Goal: Task Accomplishment & Management: Manage account settings

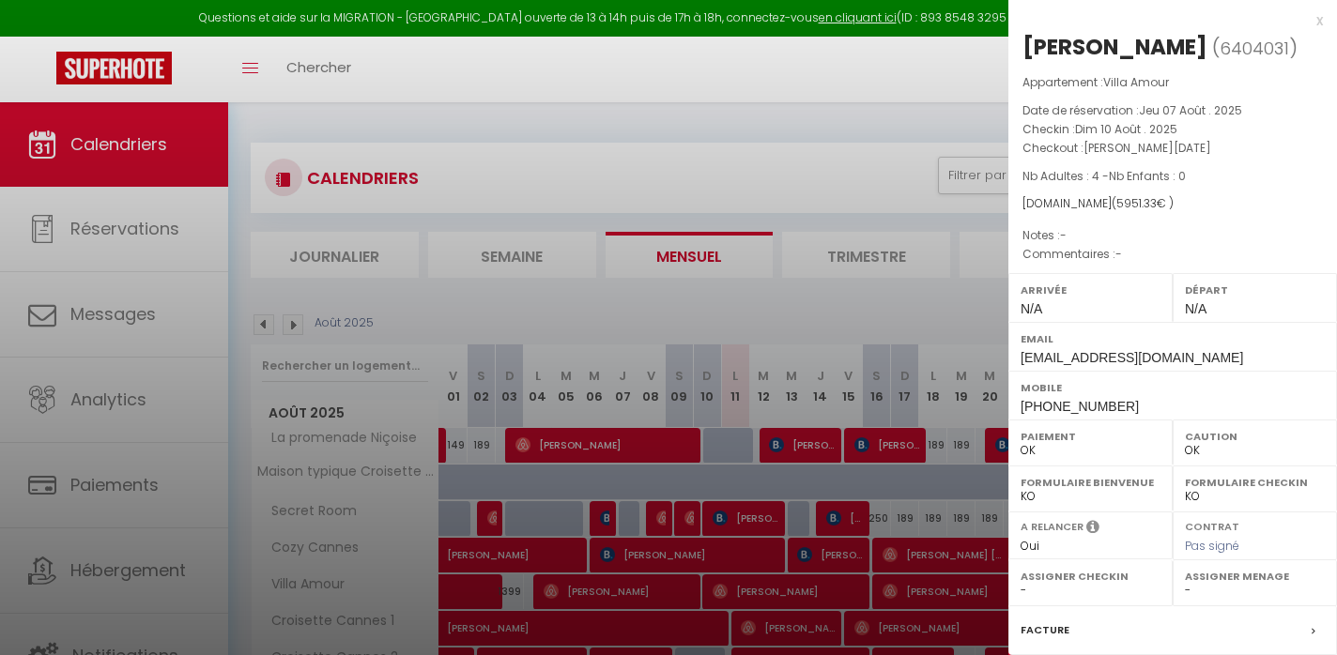
select select "0"
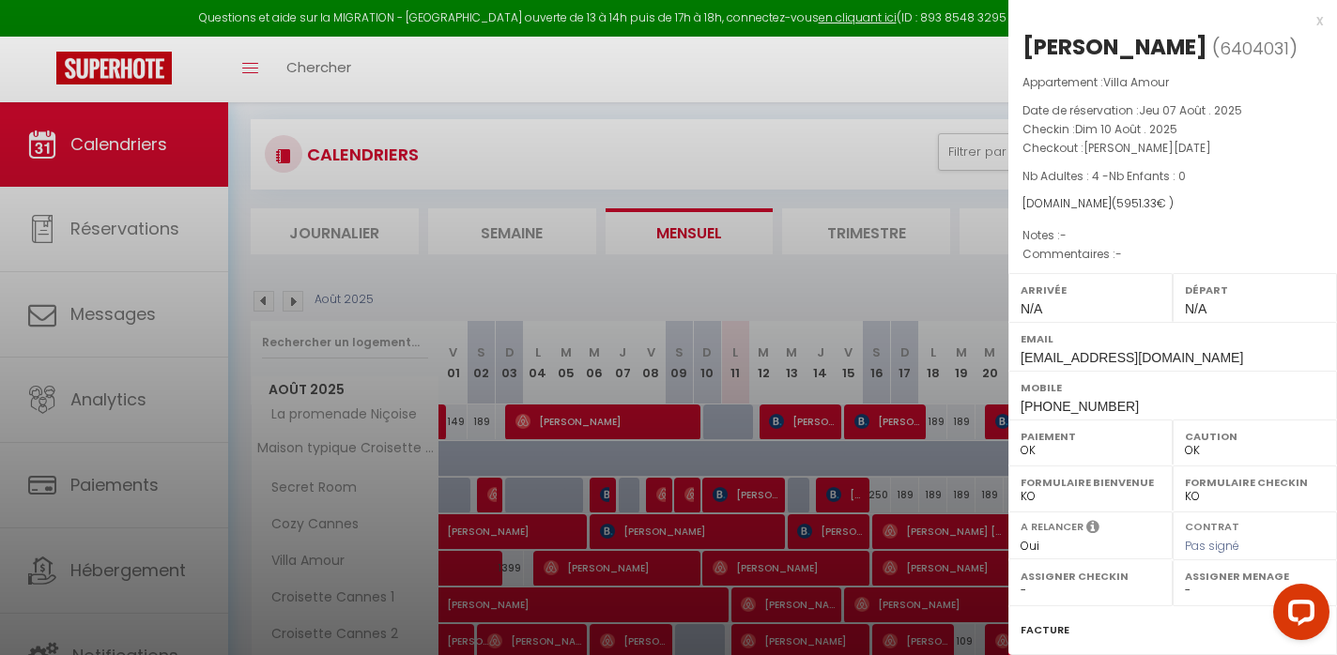
click at [756, 100] on div at bounding box center [668, 327] width 1337 height 655
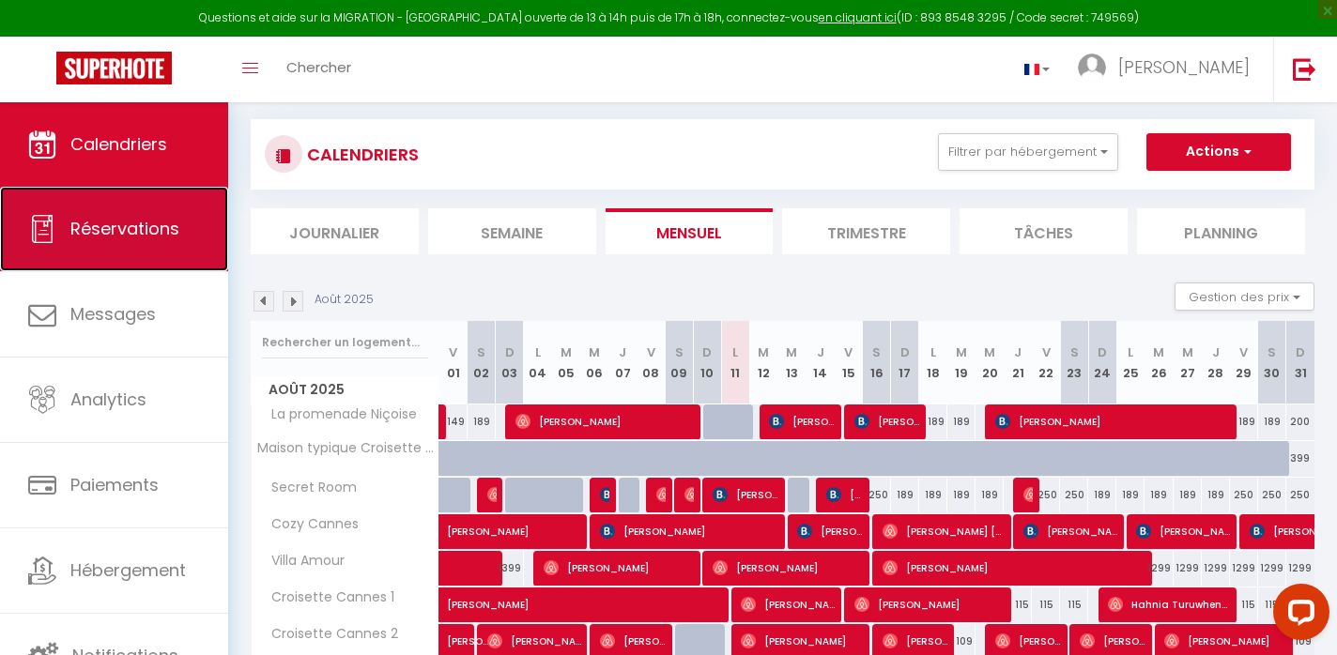
click at [107, 243] on link "Réservations" at bounding box center [114, 229] width 228 height 85
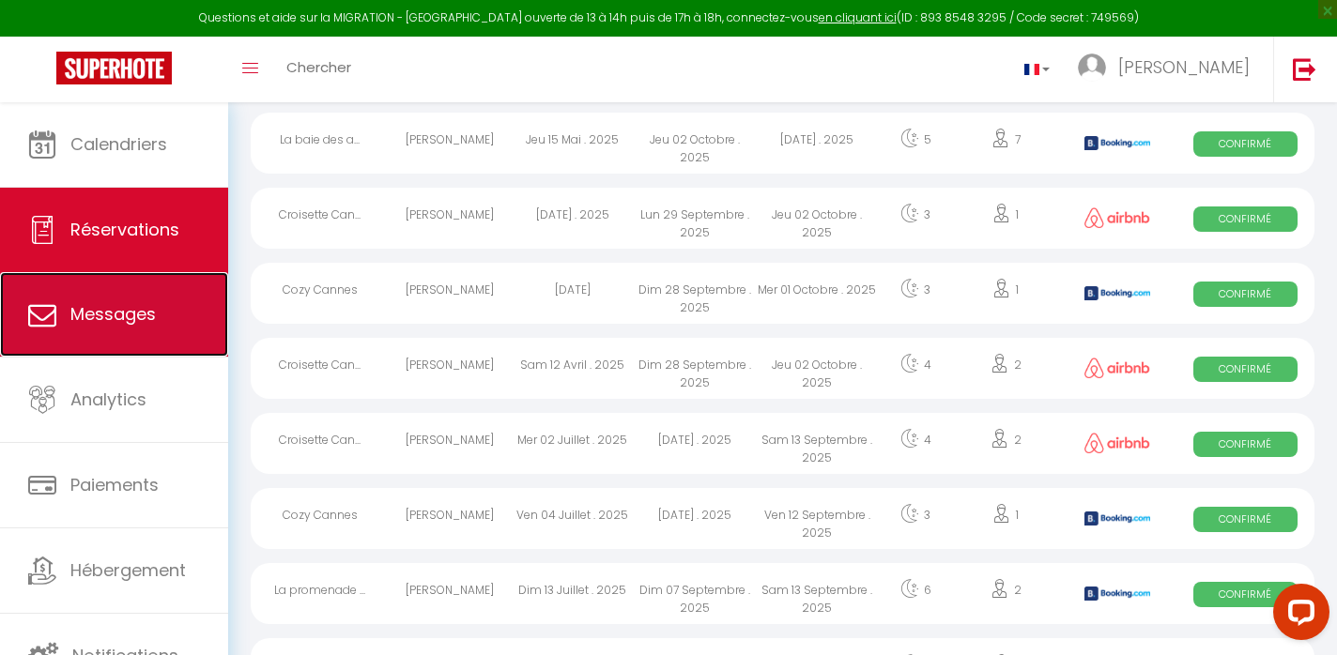
scroll to position [1080, 0]
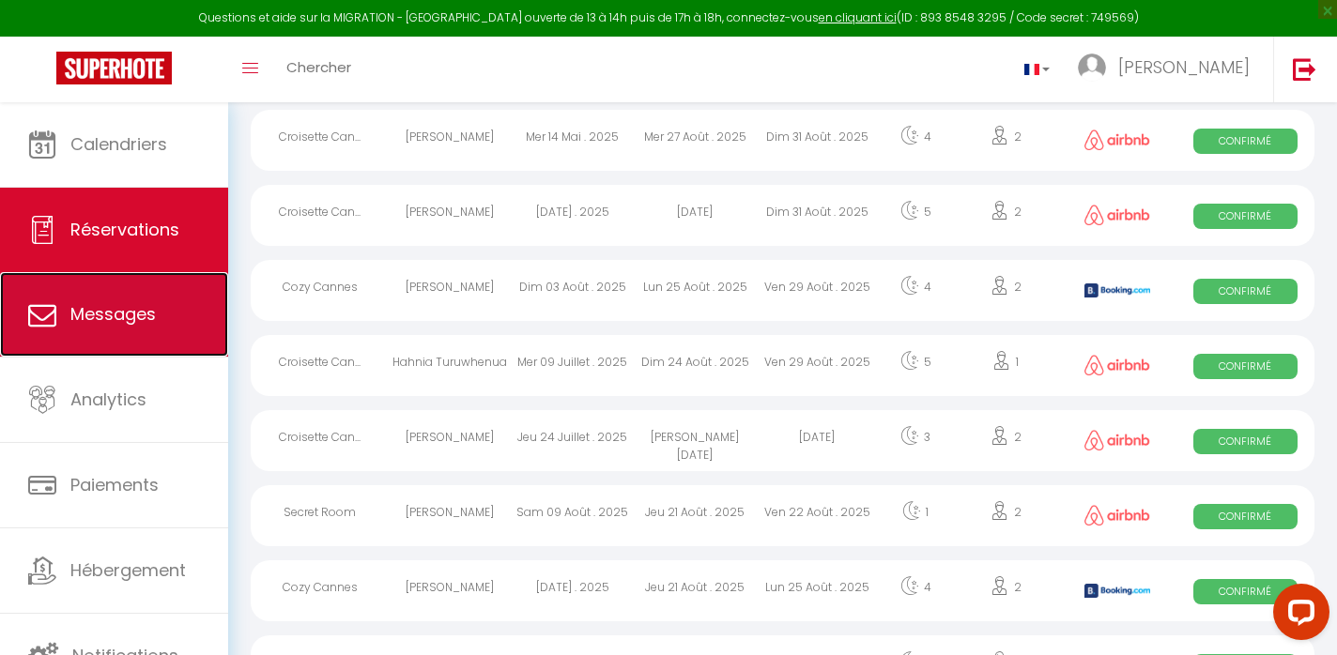
click at [105, 295] on link "Messages" at bounding box center [114, 314] width 228 height 85
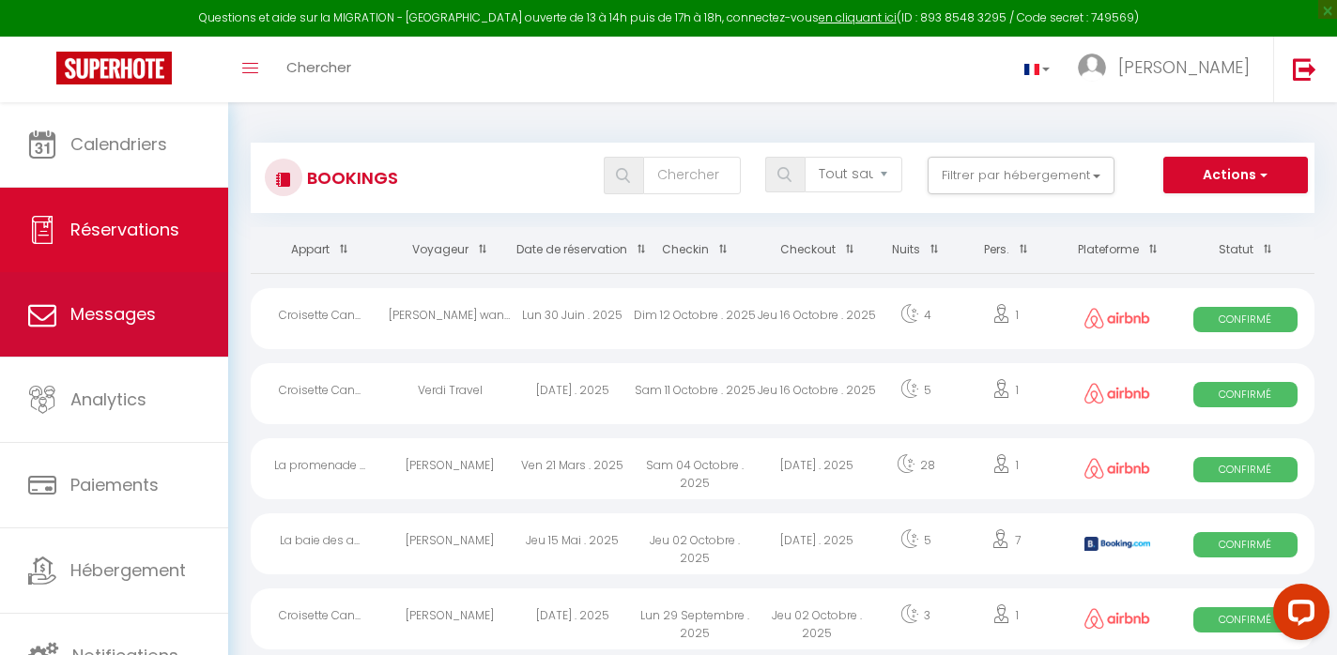
select select "message"
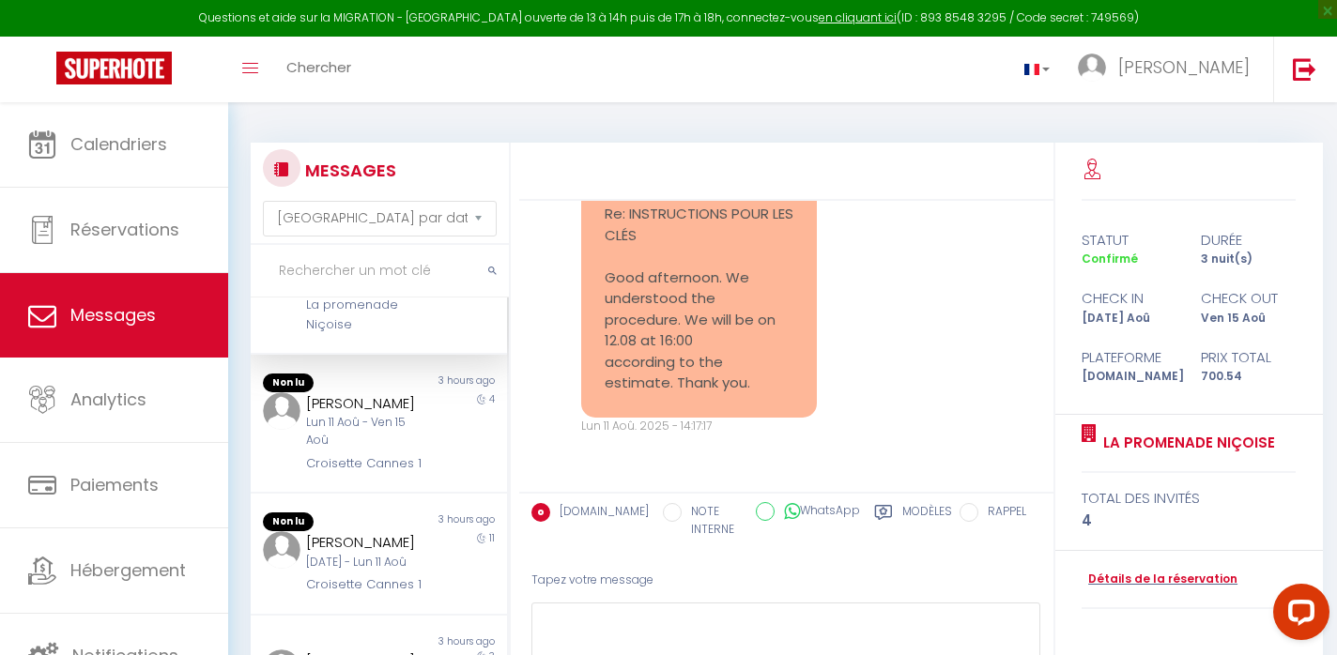
scroll to position [99, 0]
click at [365, 449] on div "Lun 11 Aoû - Ven 15 Aoû" at bounding box center [368, 431] width 125 height 36
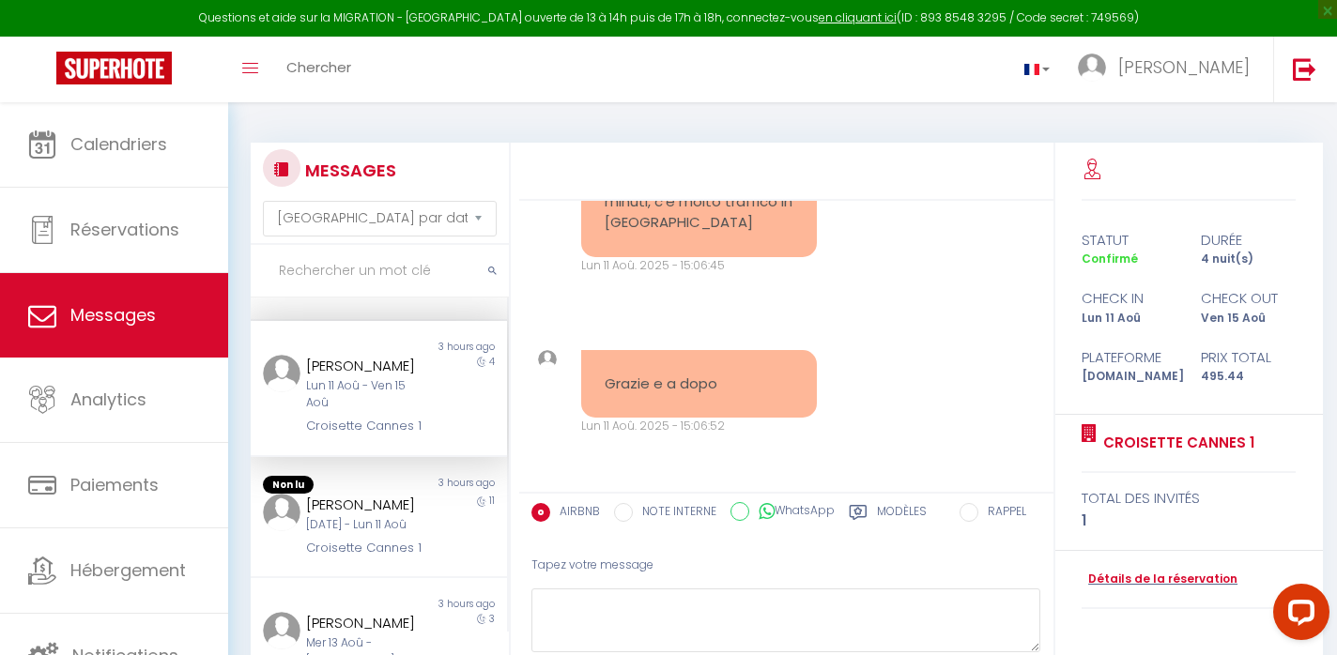
scroll to position [6421, 0]
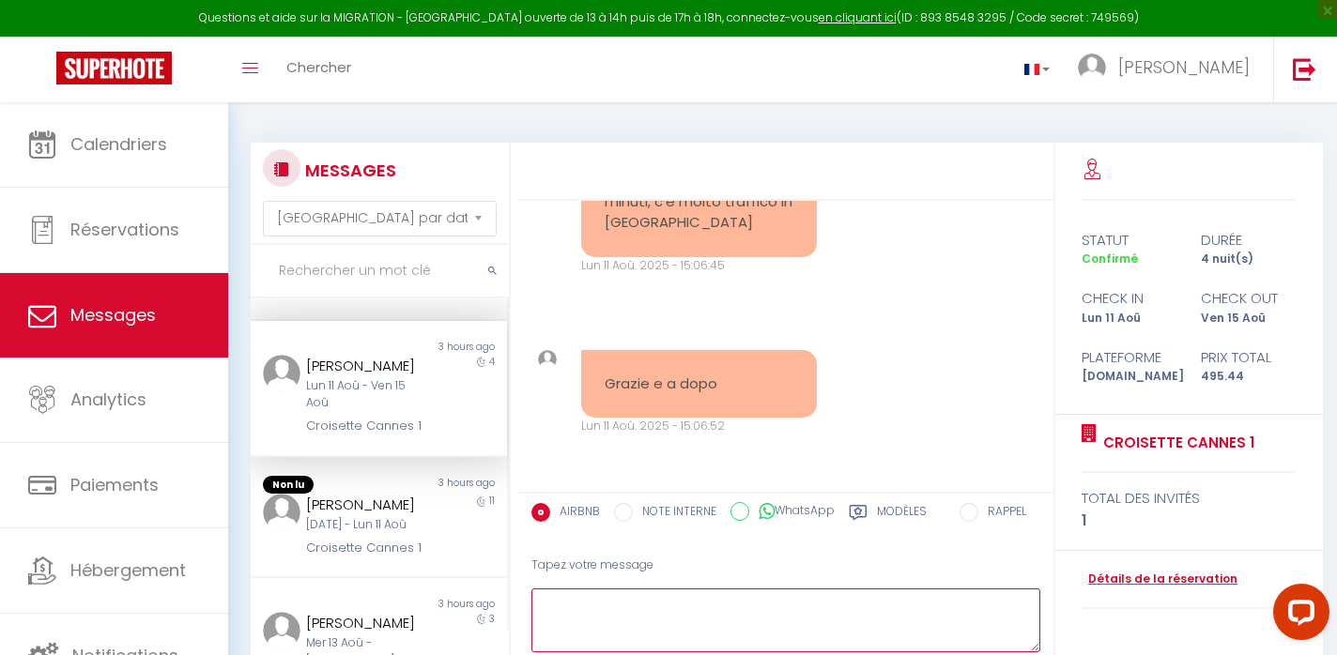
click at [762, 603] on textarea at bounding box center [786, 621] width 510 height 65
drag, startPoint x: 816, startPoint y: 605, endPoint x: 507, endPoint y: 583, distance: 309.7
click at [507, 583] on div "MESSAGES Trier par date de réservation [GEOGRAPHIC_DATA] par date de message No…" at bounding box center [783, 443] width 1088 height 601
click at [785, 631] on textarea "L'entrée est autonome. Boite à clé du" at bounding box center [786, 621] width 510 height 65
drag, startPoint x: 793, startPoint y: 608, endPoint x: 699, endPoint y: 608, distance: 93.9
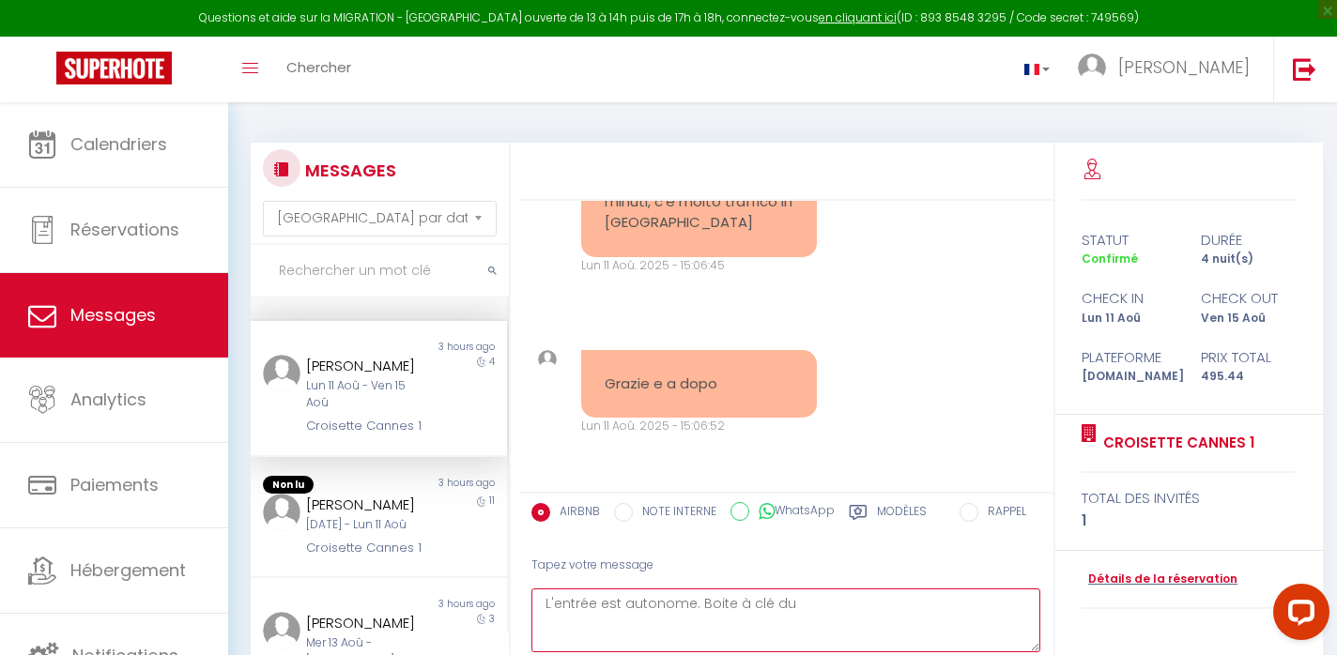
click at [699, 608] on textarea "L'entrée est autonome. Boite à clé du" at bounding box center [786, 621] width 510 height 65
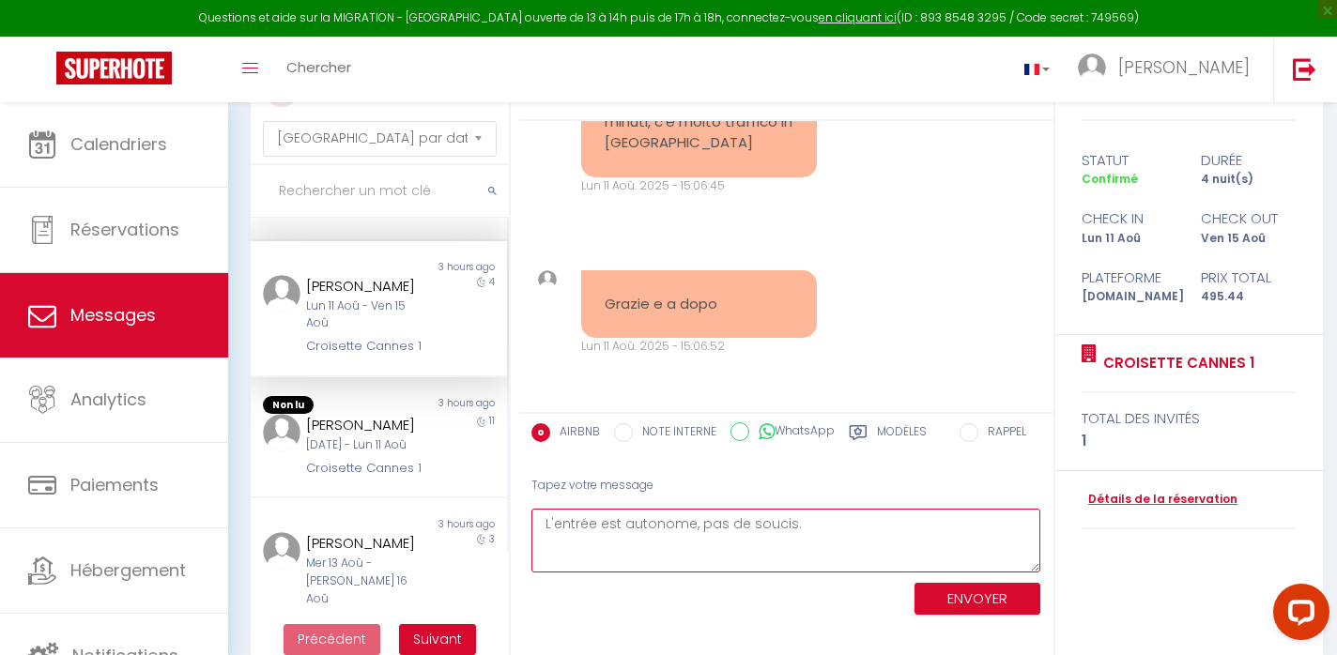
scroll to position [110, 0]
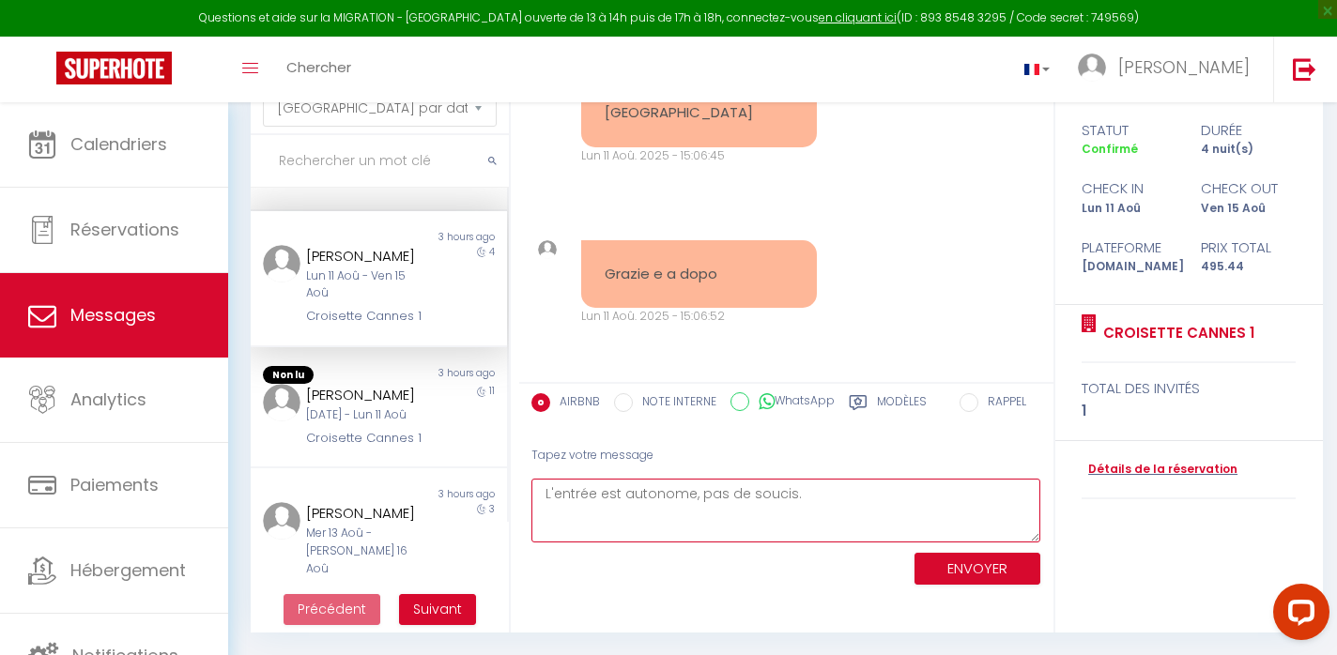
type textarea "L'entrée est autonome, pas de soucis."
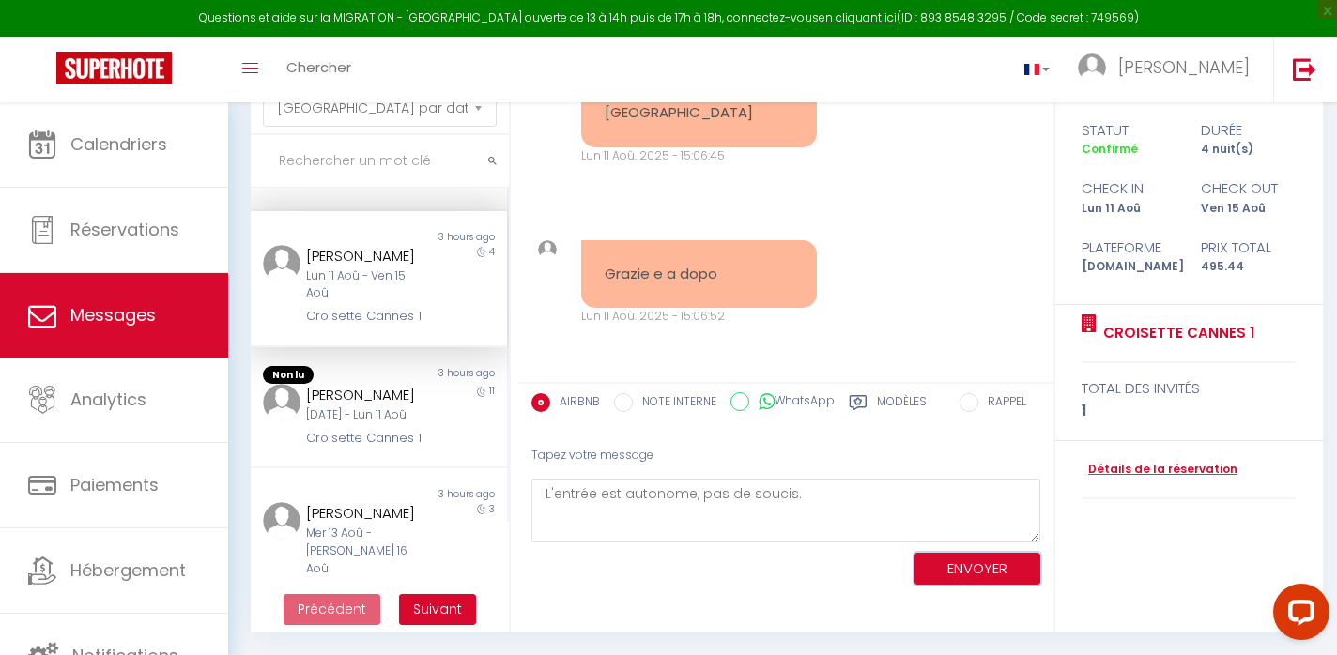
click at [1003, 559] on button "ENVOYER" at bounding box center [978, 569] width 126 height 33
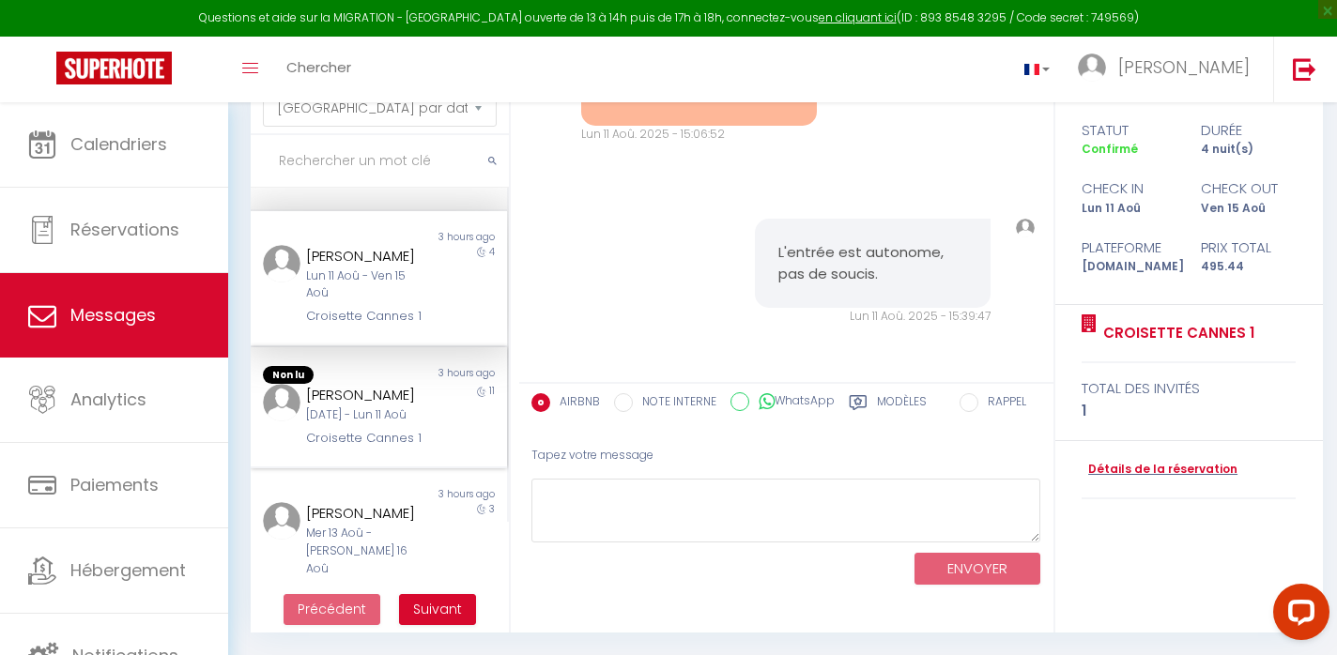
click at [331, 407] on div "[PERSON_NAME]" at bounding box center [368, 395] width 125 height 23
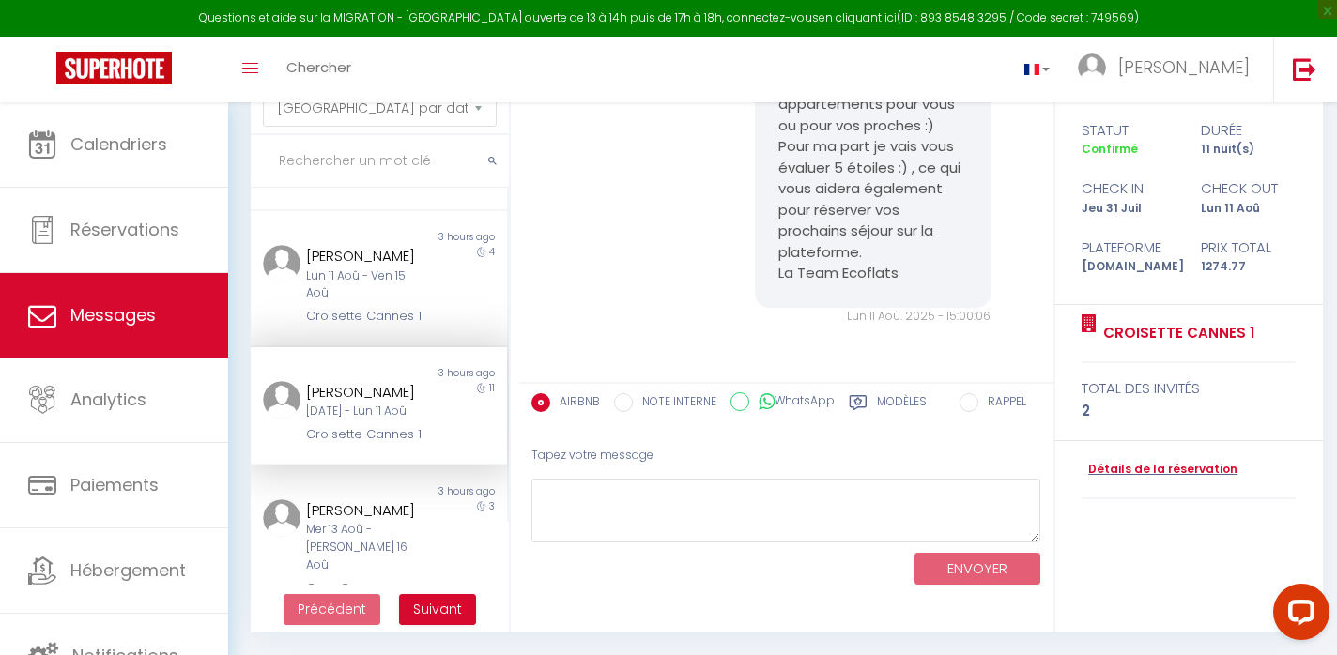
scroll to position [239, 0]
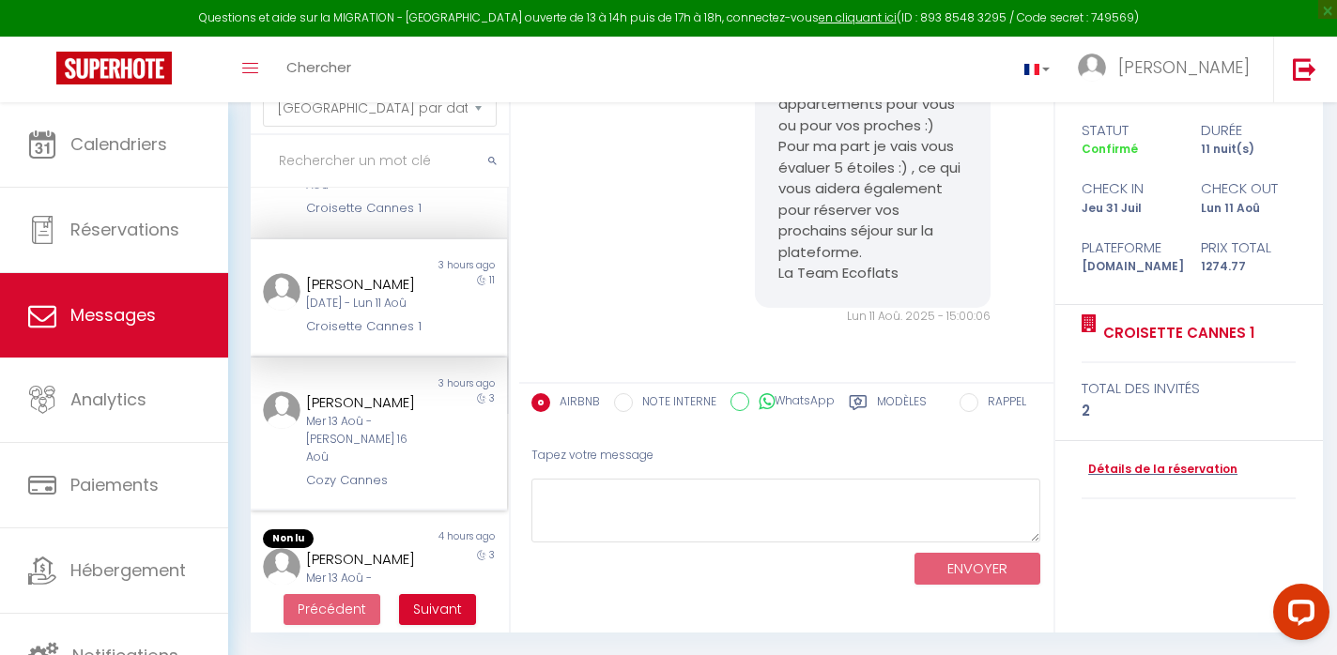
click at [397, 445] on div "Mer 13 Aoû - [PERSON_NAME] 16 Aoû" at bounding box center [368, 440] width 125 height 54
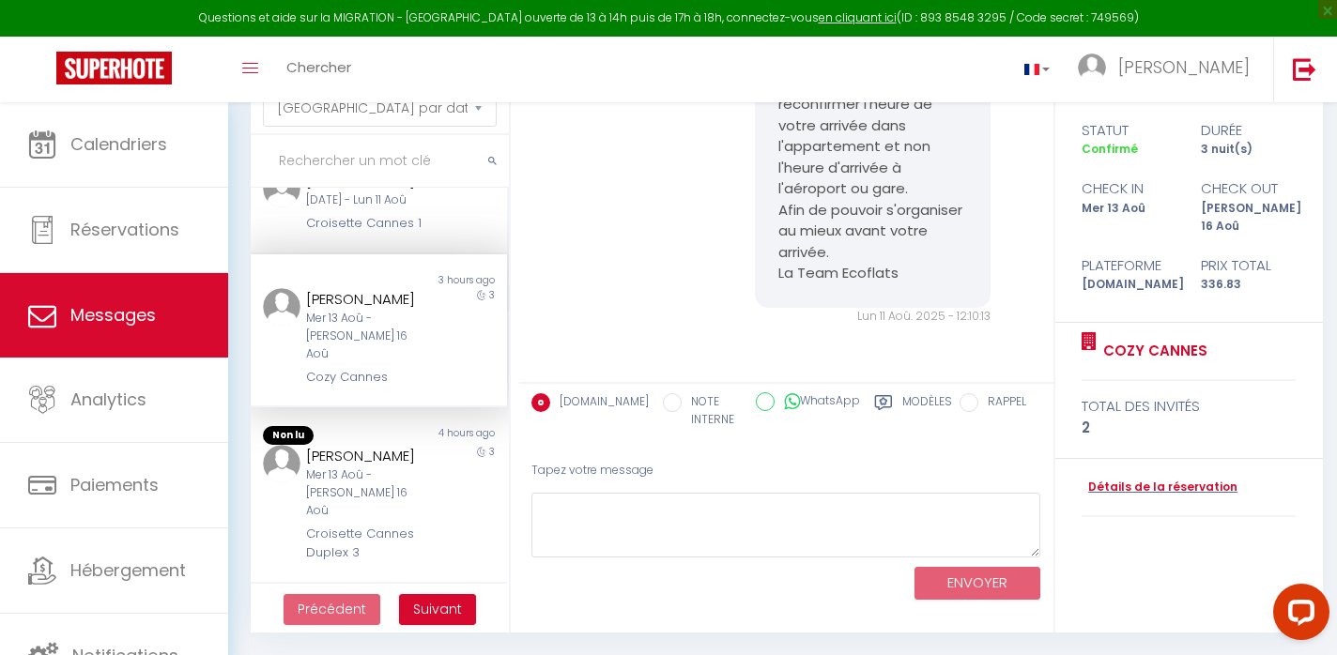
scroll to position [340, 0]
click at [391, 448] on div "4 hours ago" at bounding box center [442, 438] width 128 height 19
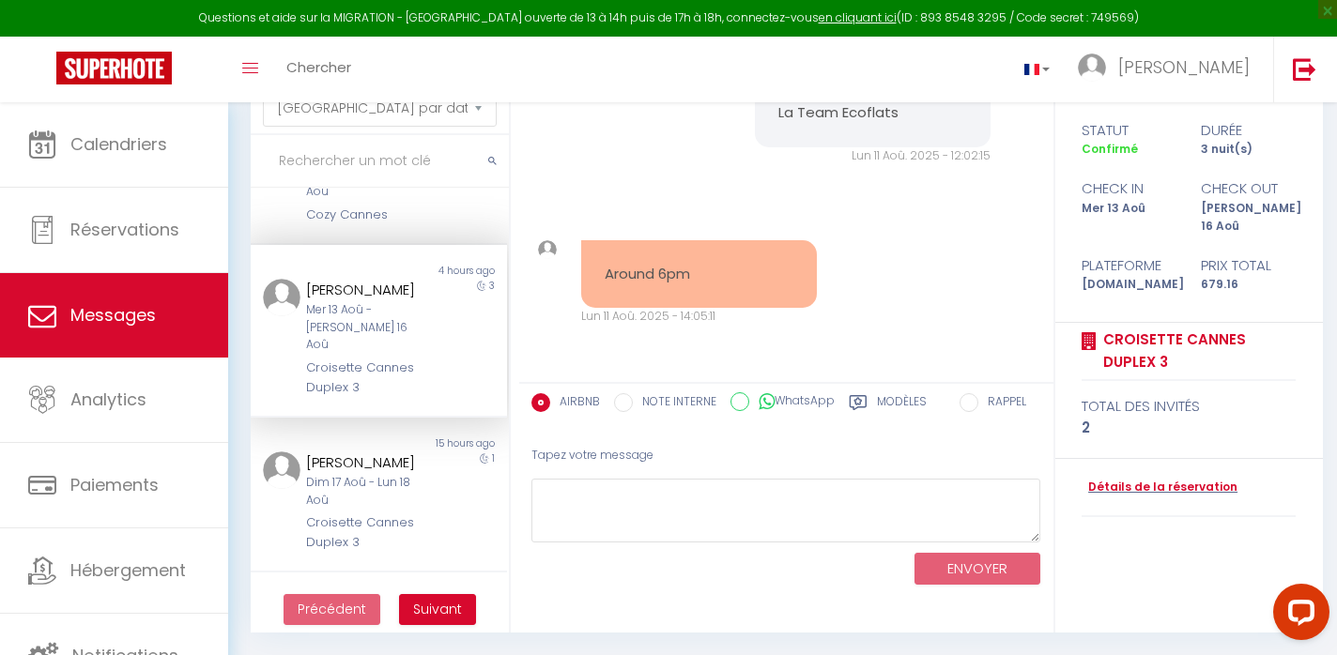
scroll to position [501, 0]
click at [391, 455] on div "[PERSON_NAME]" at bounding box center [368, 466] width 125 height 23
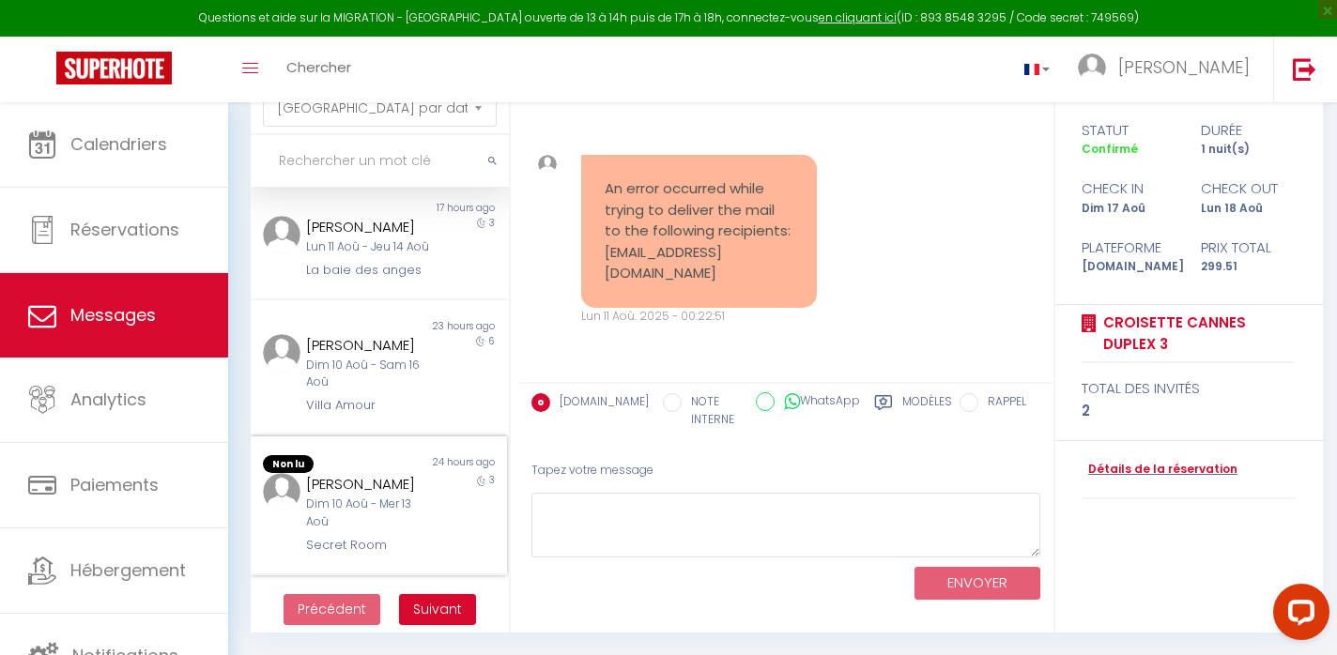
scroll to position [913, 0]
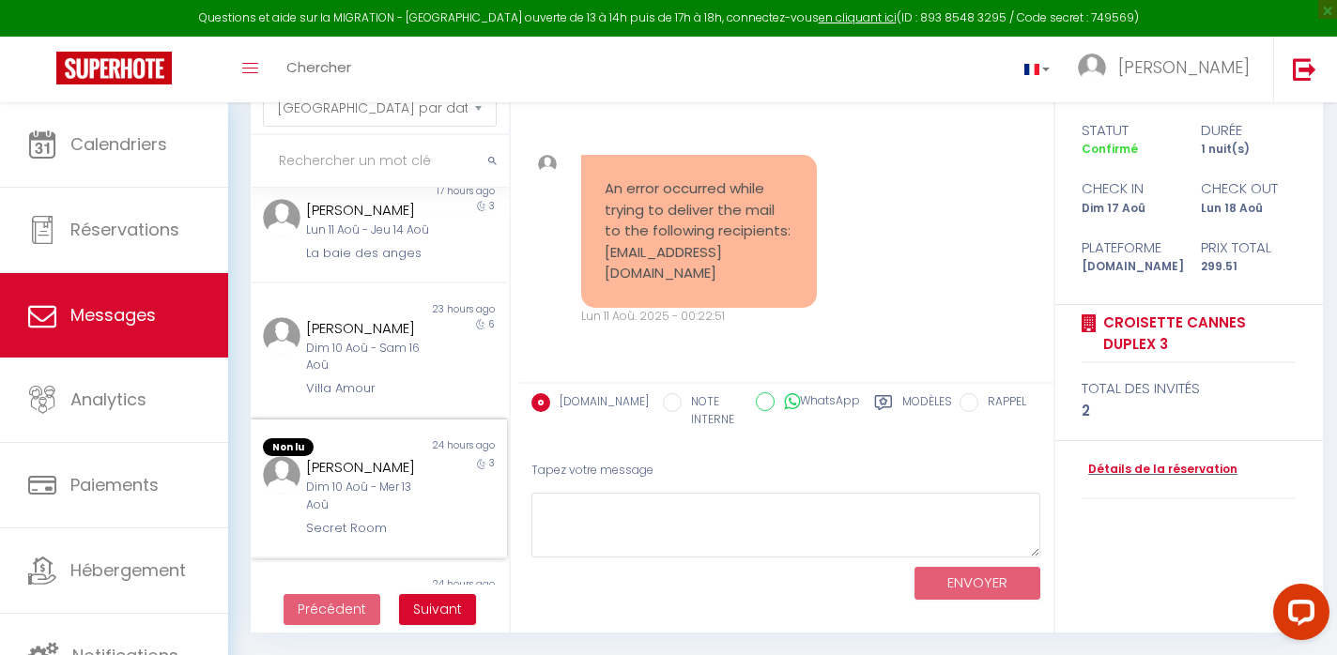
click at [383, 479] on div "Dim 10 Aoû - Mer 13 Aoû" at bounding box center [368, 497] width 125 height 36
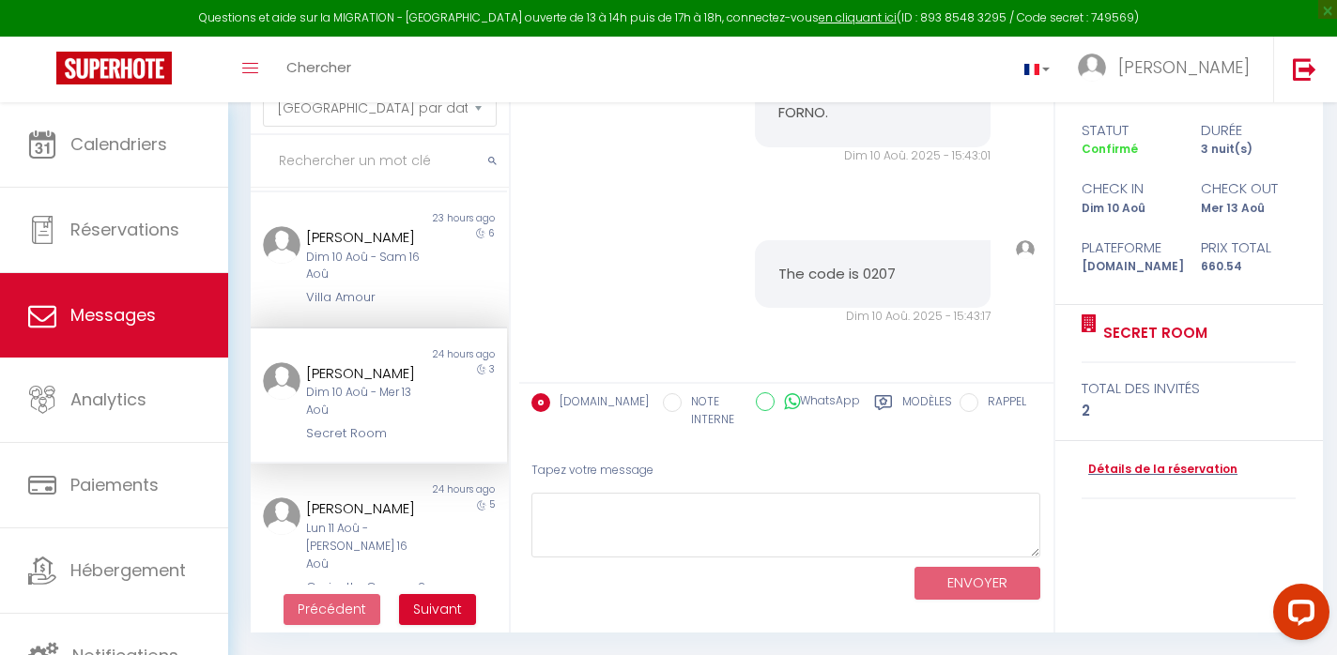
scroll to position [1004, 0]
click at [372, 484] on div "Non lu 24 hours ago [PERSON_NAME] 11 Aoû - Sam 16 Aoû Croisette Cannes 2 5" at bounding box center [379, 540] width 256 height 115
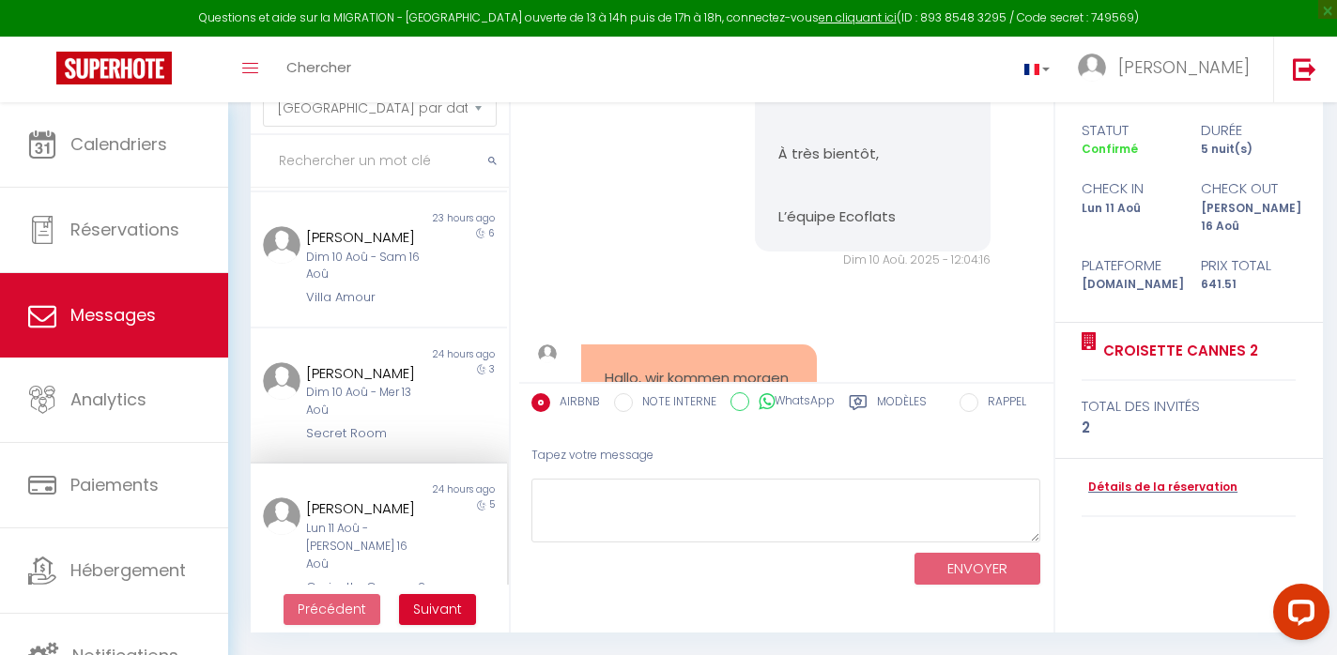
scroll to position [4474, 0]
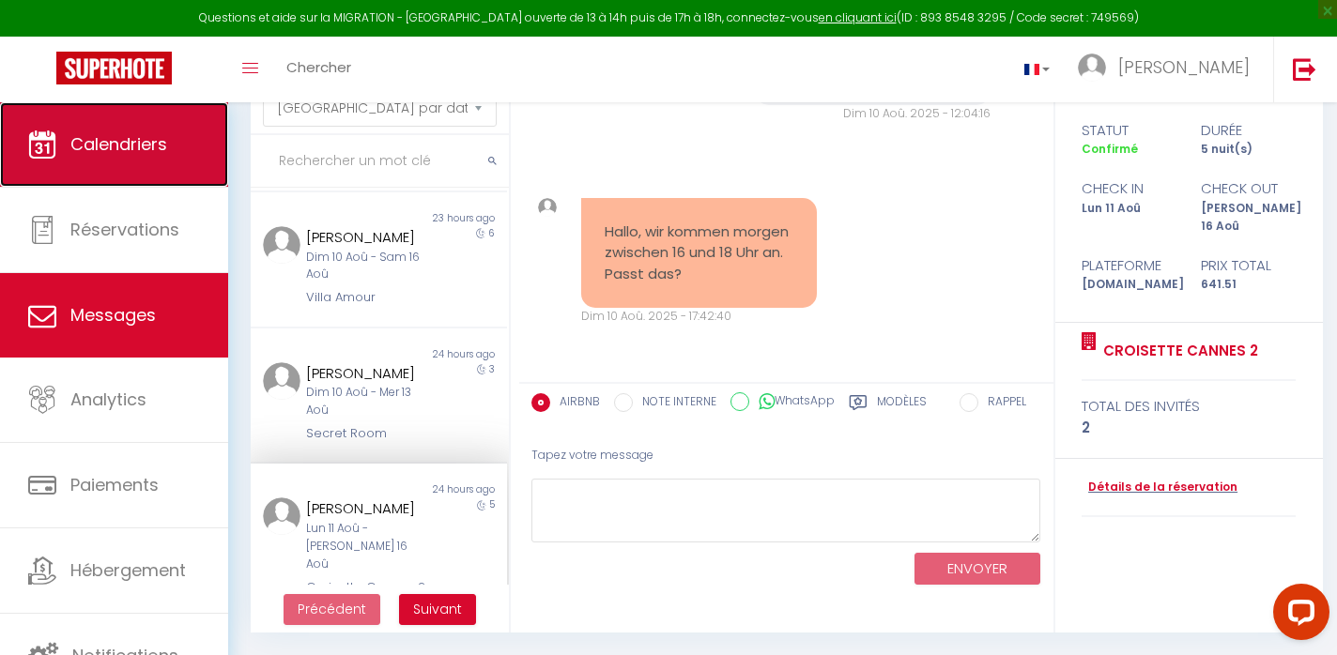
click at [110, 166] on link "Calendriers" at bounding box center [114, 144] width 228 height 85
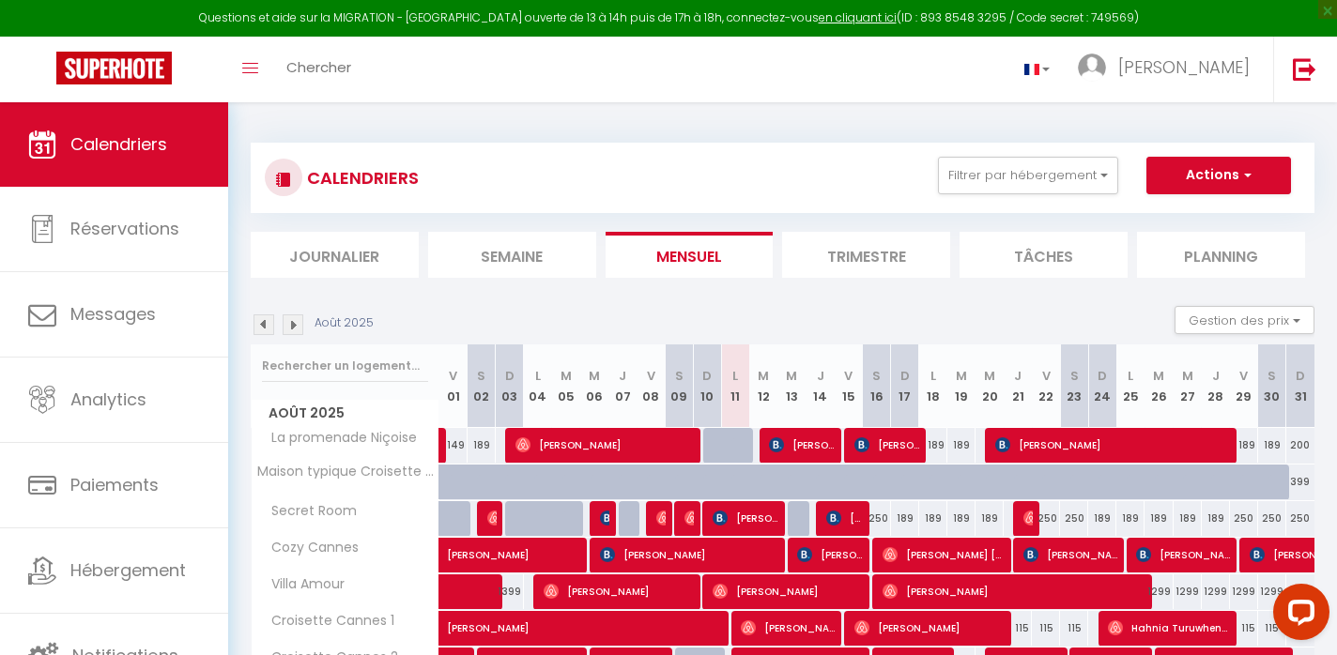
scroll to position [179, 0]
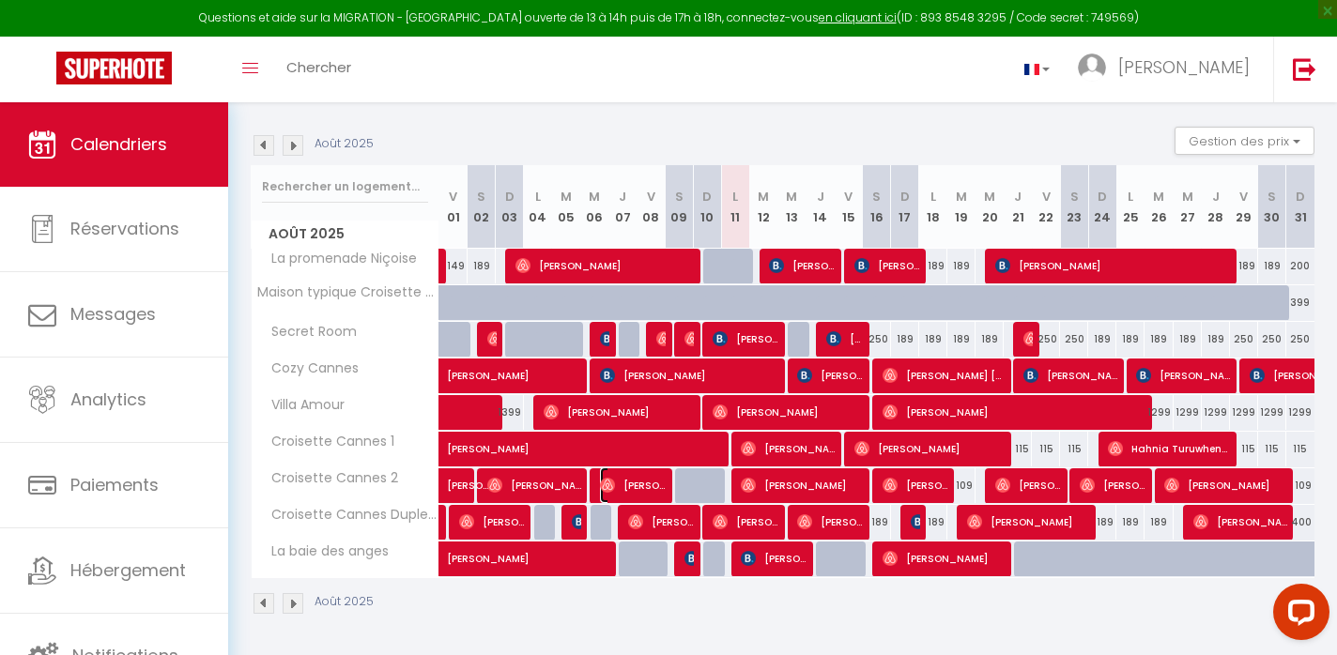
click at [655, 488] on span "[PERSON_NAME]" at bounding box center [633, 486] width 66 height 36
select select "OK"
select select "1"
select select "0"
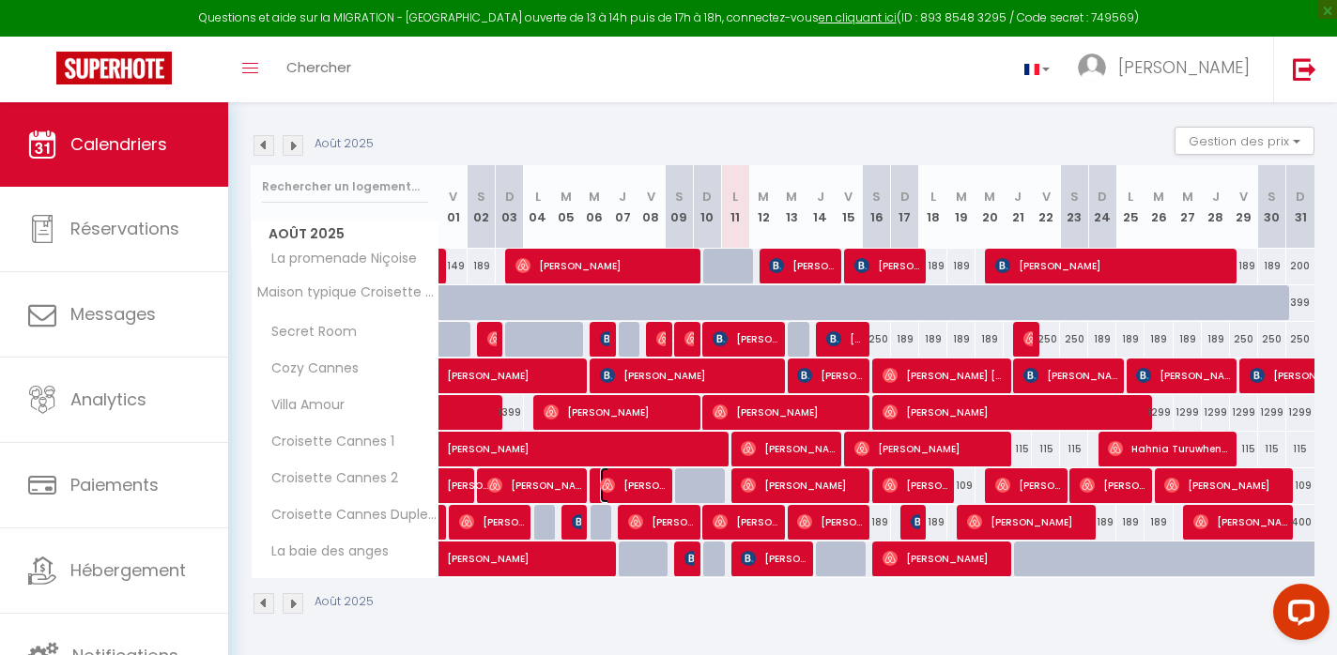
select select "1"
select select
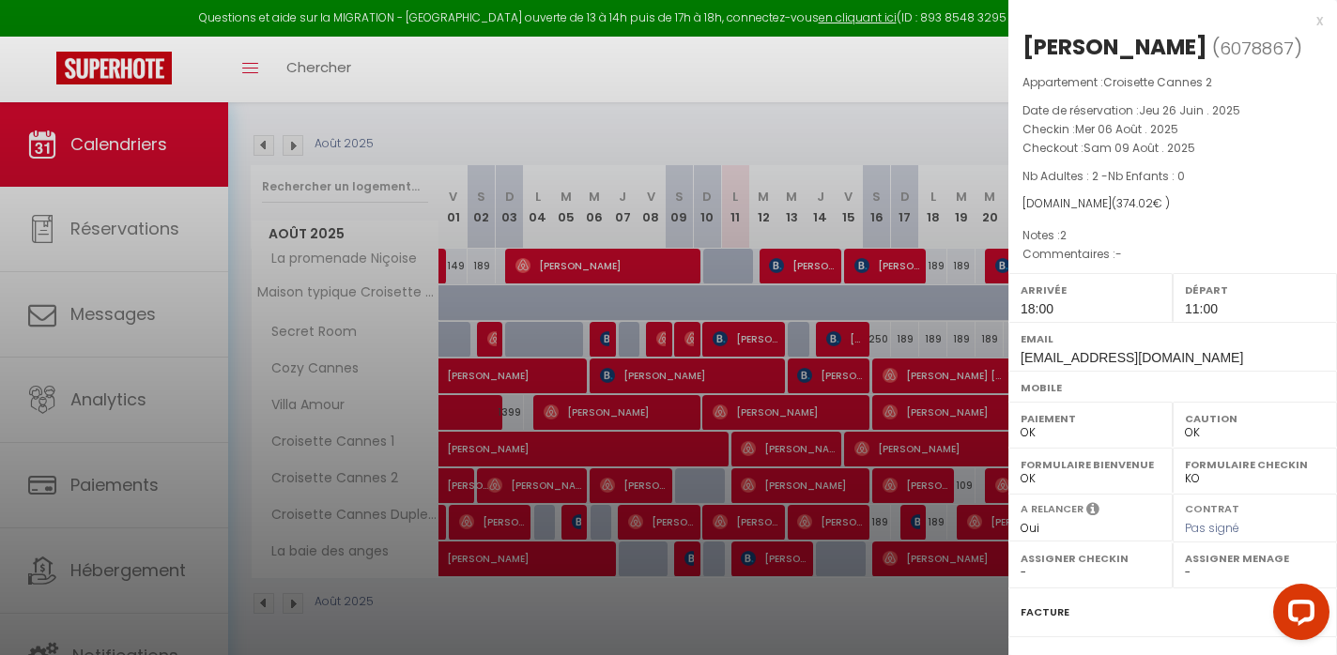
click at [655, 488] on div at bounding box center [668, 327] width 1337 height 655
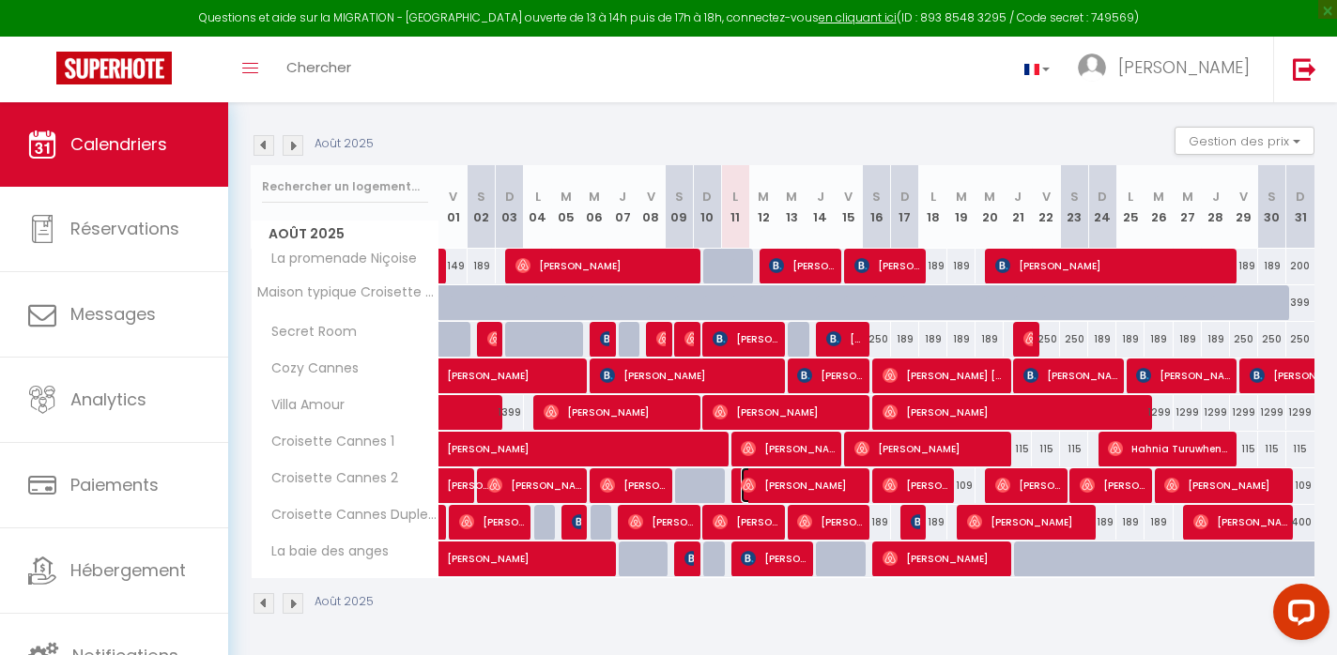
click at [763, 479] on span "[PERSON_NAME]" at bounding box center [802, 486] width 122 height 36
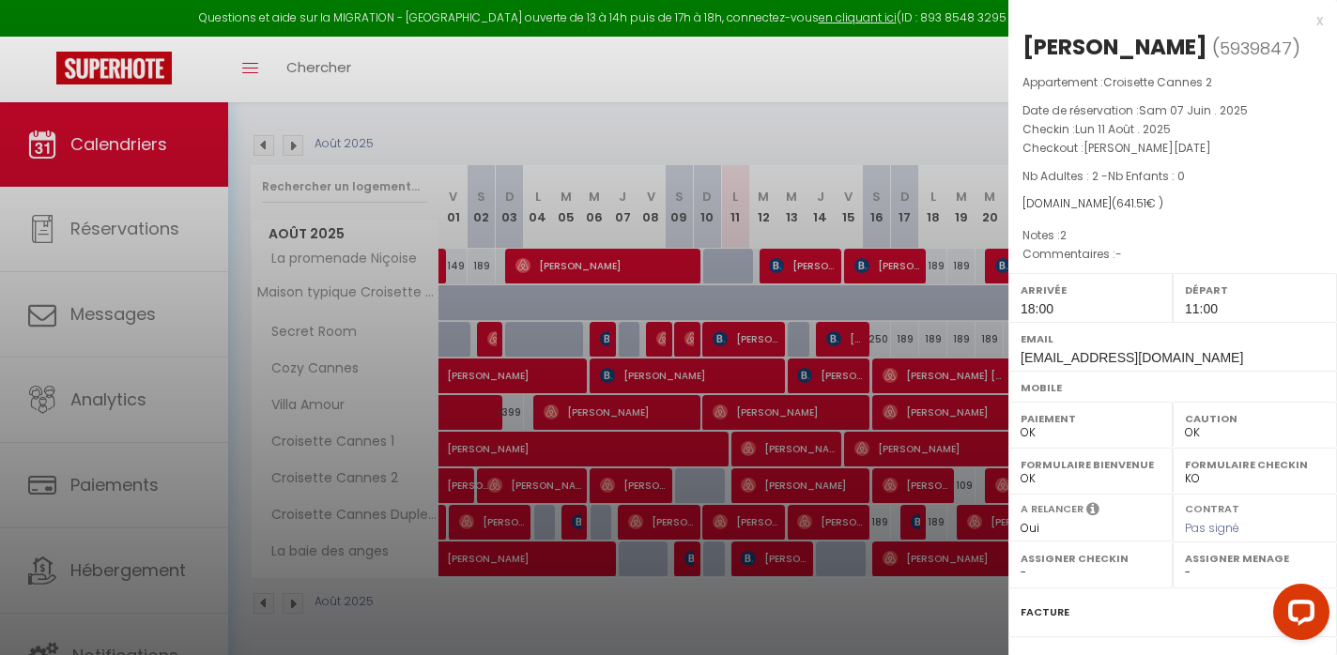
click at [763, 479] on div at bounding box center [668, 327] width 1337 height 655
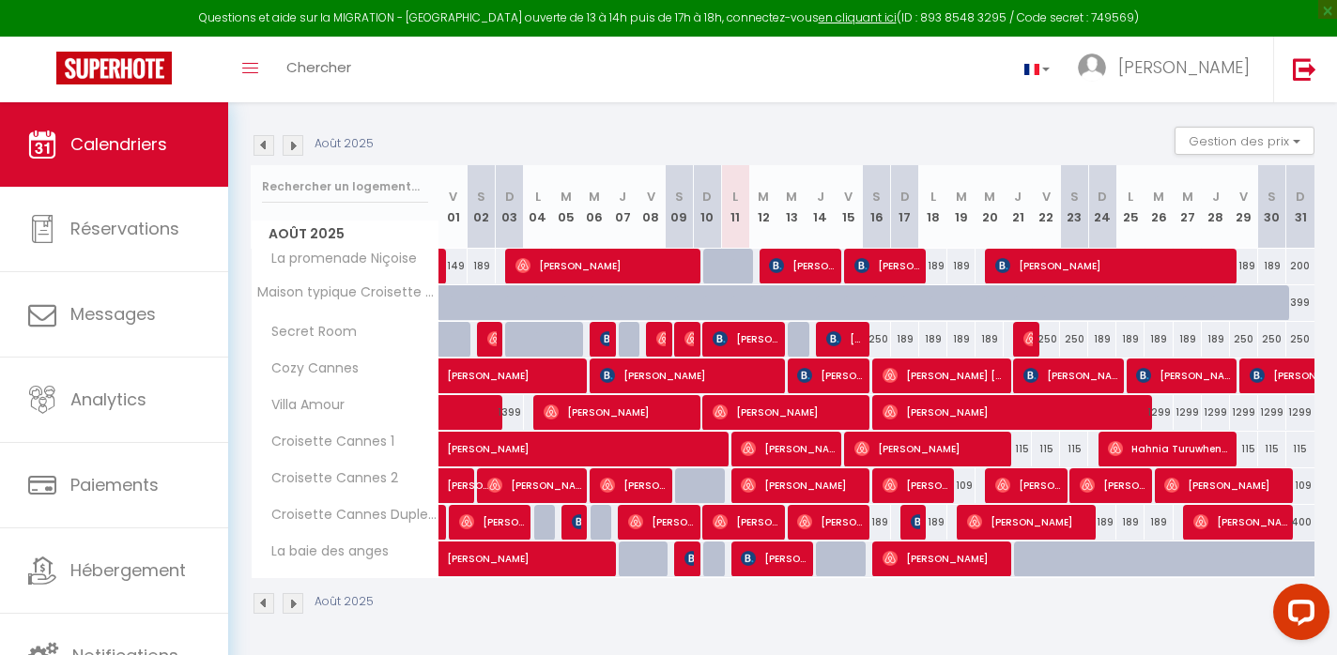
click at [689, 497] on div at bounding box center [689, 487] width 28 height 36
type input "109"
type input "Sam 09 Août 2025"
type input "Dim 10 Août 2025"
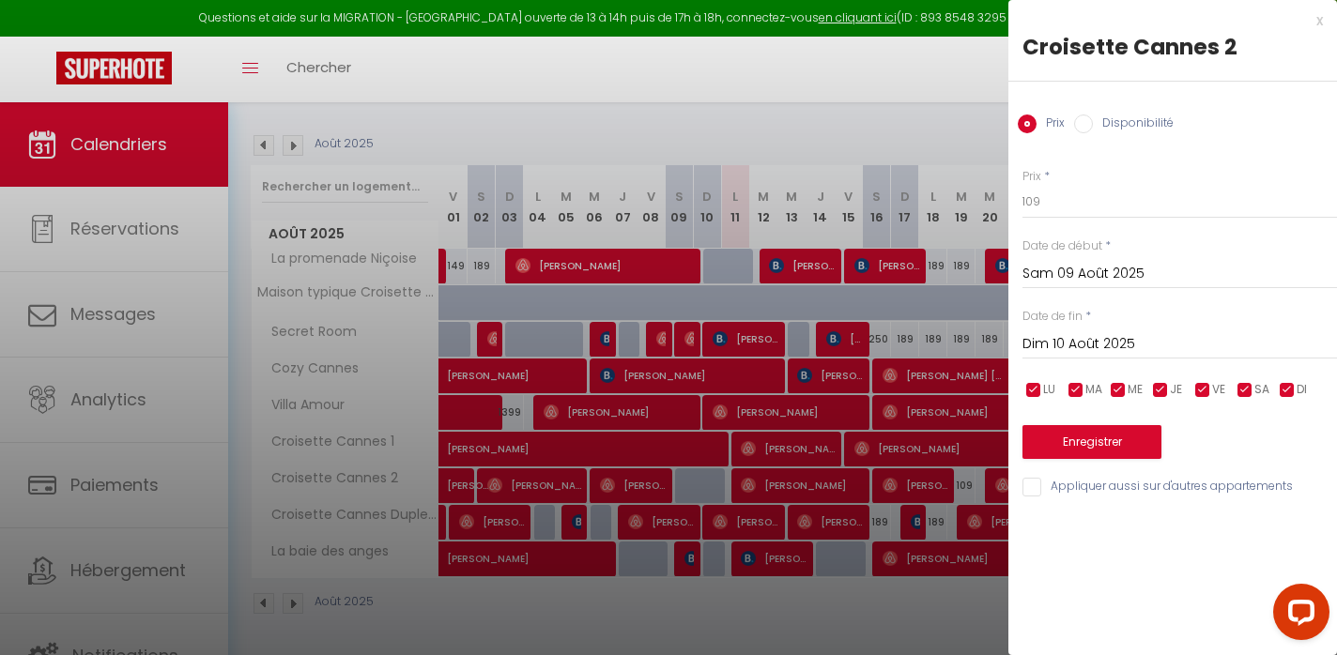
click at [689, 497] on div at bounding box center [668, 327] width 1337 height 655
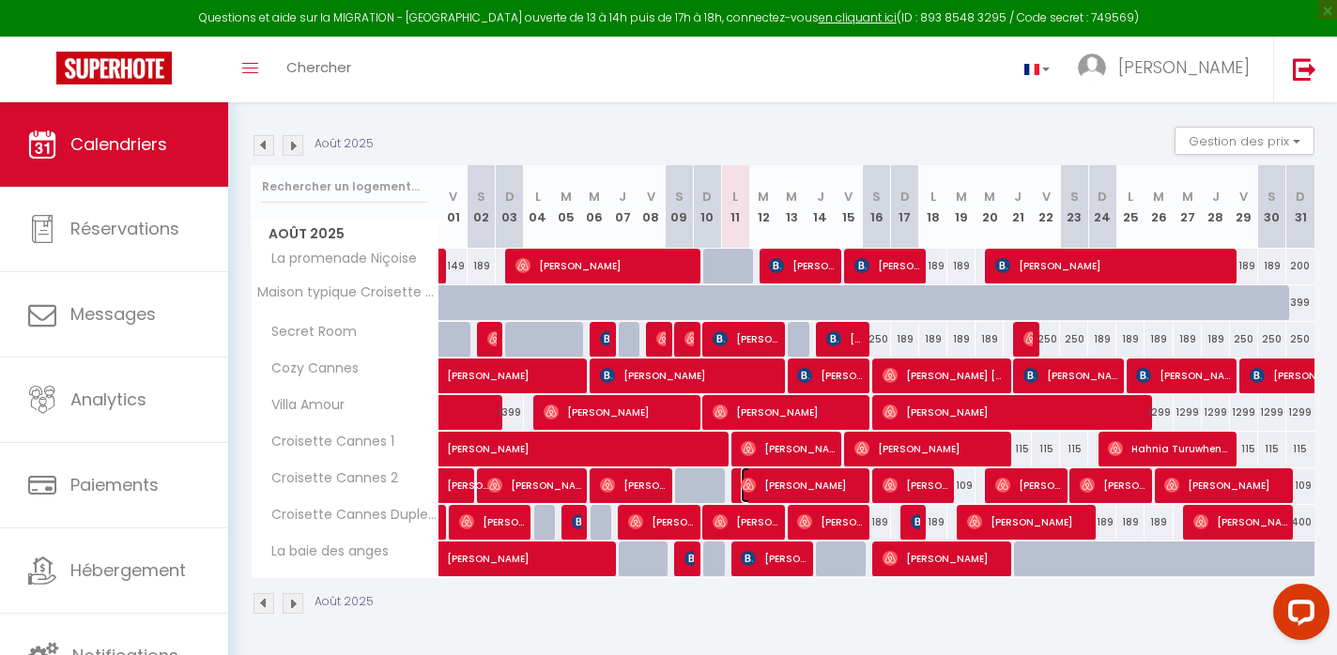
click at [761, 470] on span "[PERSON_NAME]" at bounding box center [802, 486] width 122 height 36
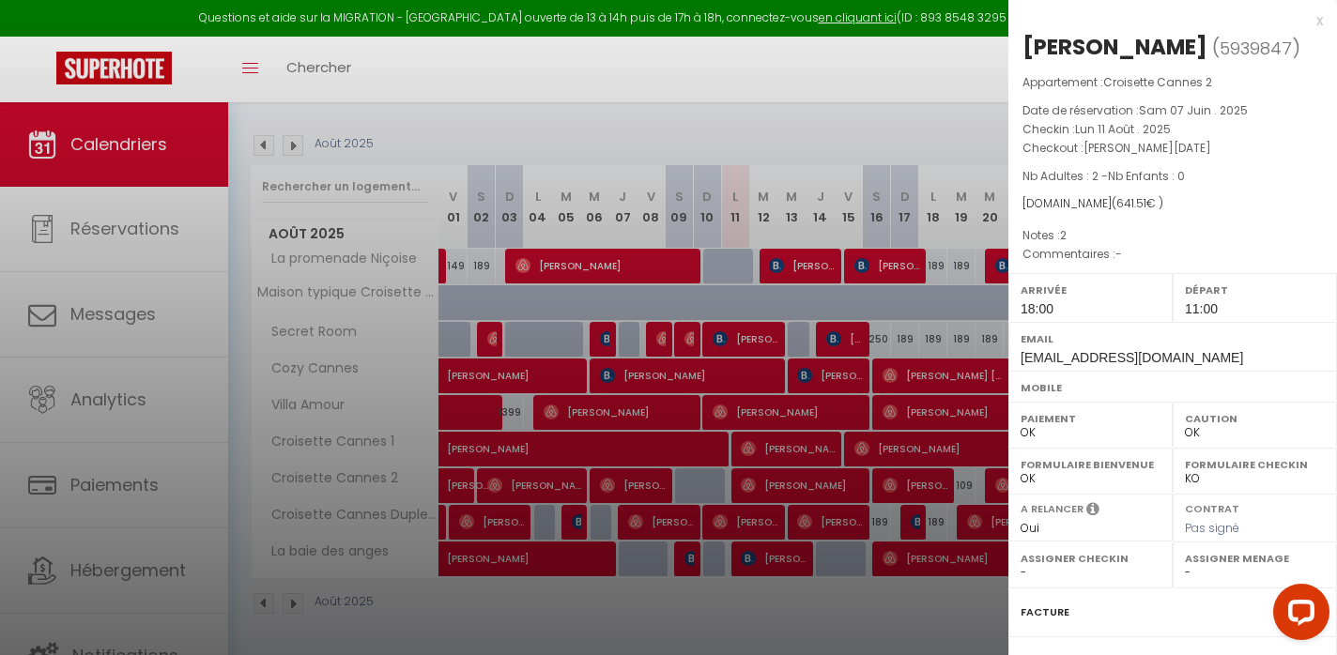
click at [761, 470] on div at bounding box center [668, 327] width 1337 height 655
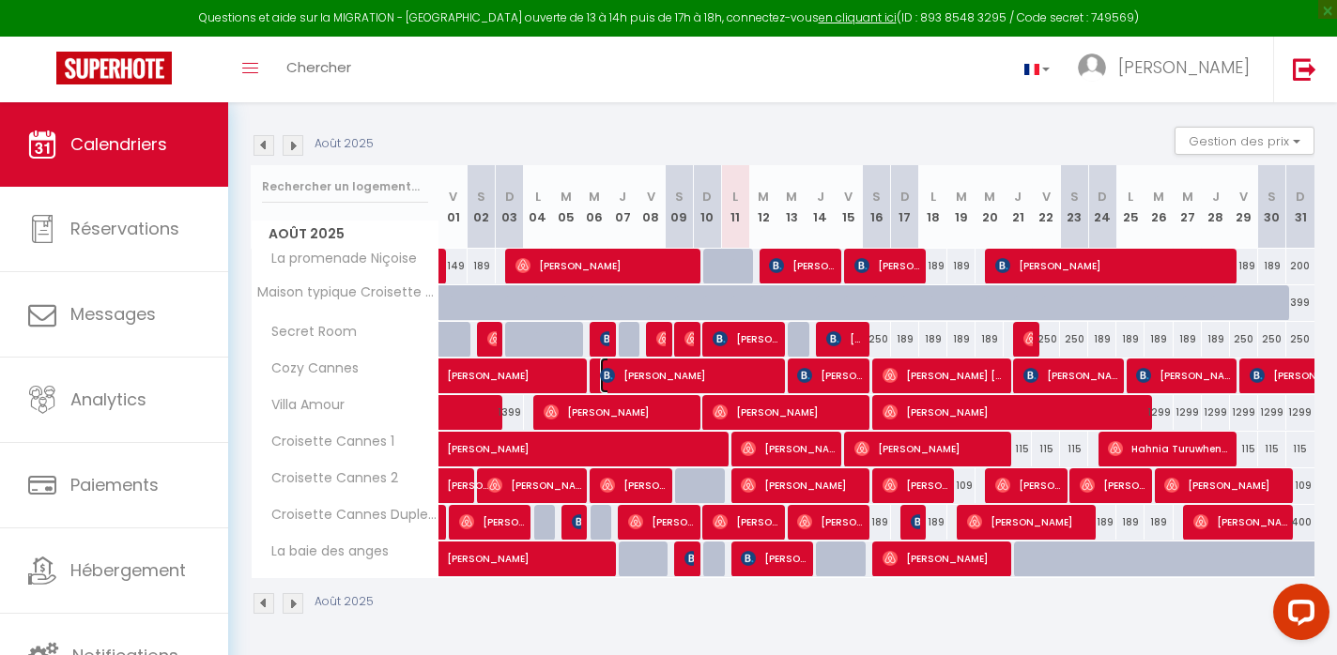
click at [736, 369] on span "[PERSON_NAME]" at bounding box center [689, 376] width 178 height 36
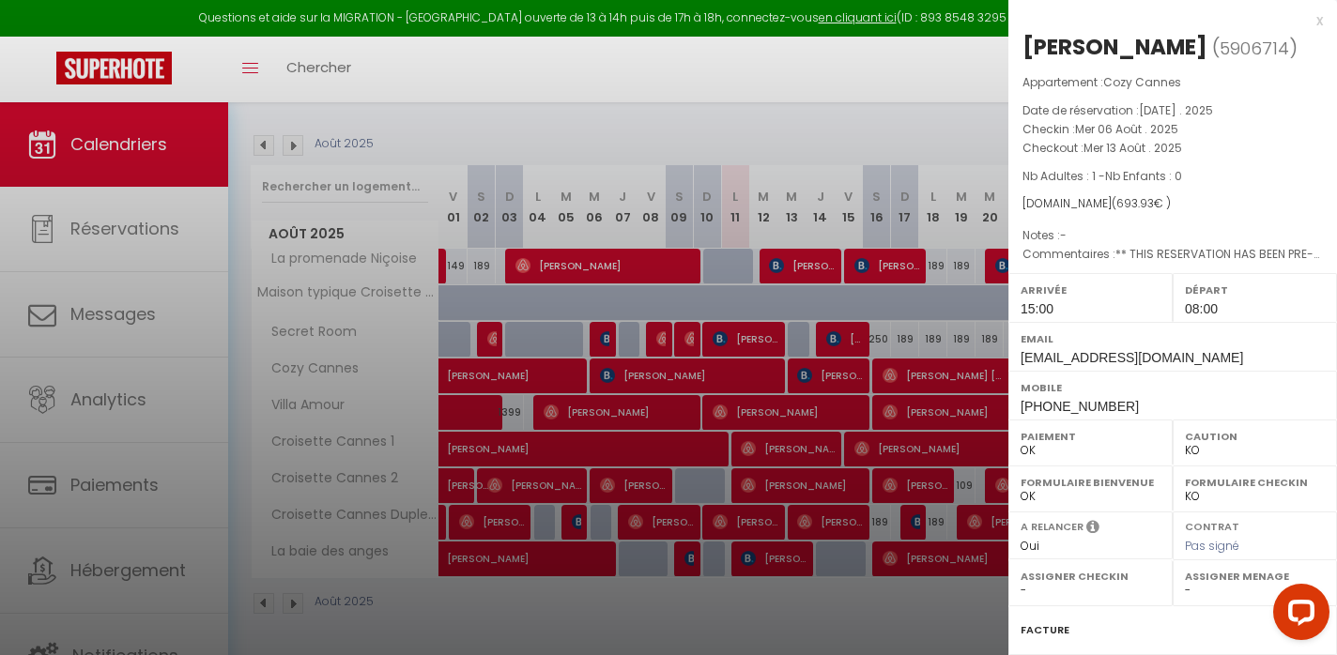
click at [736, 370] on div at bounding box center [668, 327] width 1337 height 655
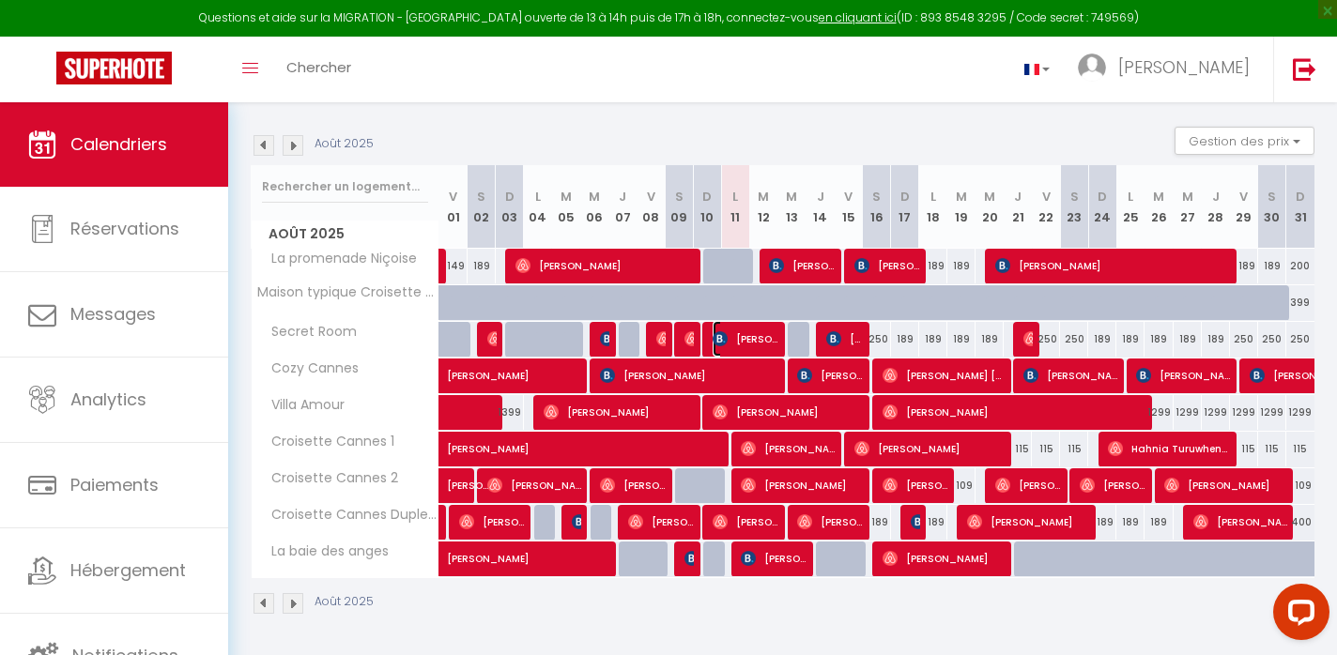
click at [746, 340] on span "[PERSON_NAME]" at bounding box center [746, 339] width 66 height 36
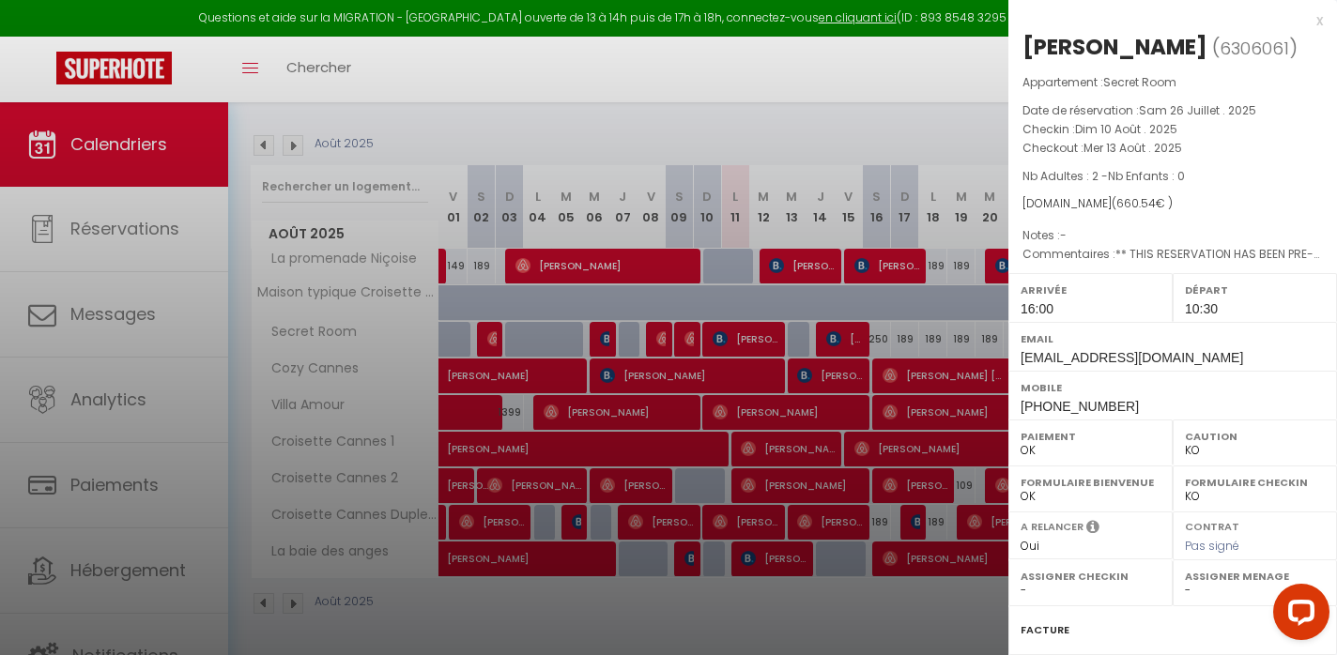
click at [746, 340] on div at bounding box center [668, 327] width 1337 height 655
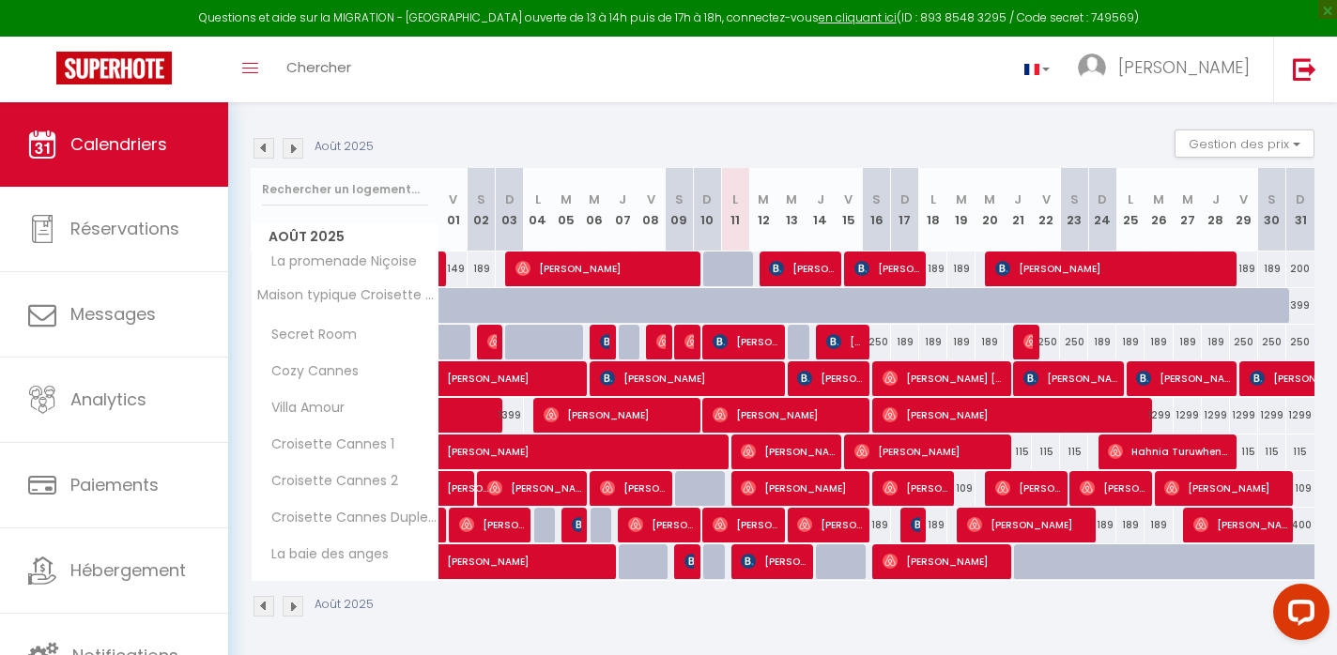
scroll to position [178, 0]
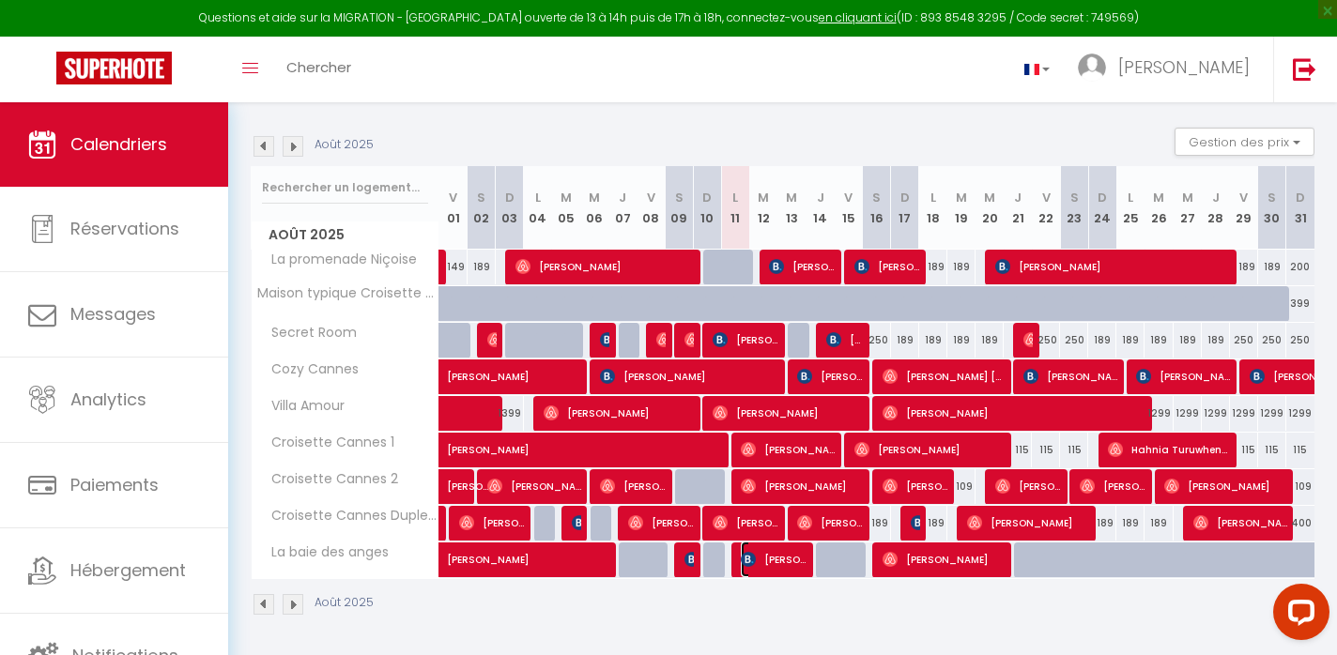
click at [768, 562] on span "[PERSON_NAME]" at bounding box center [774, 560] width 66 height 36
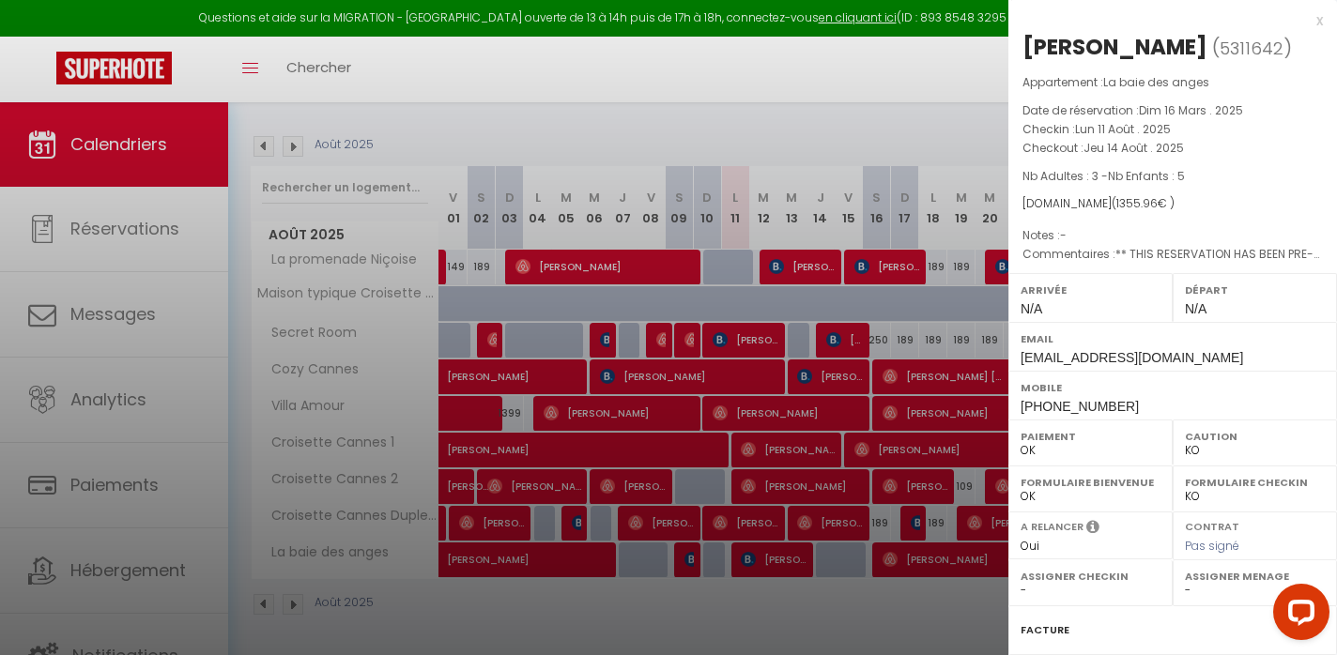
click at [642, 608] on div at bounding box center [668, 327] width 1337 height 655
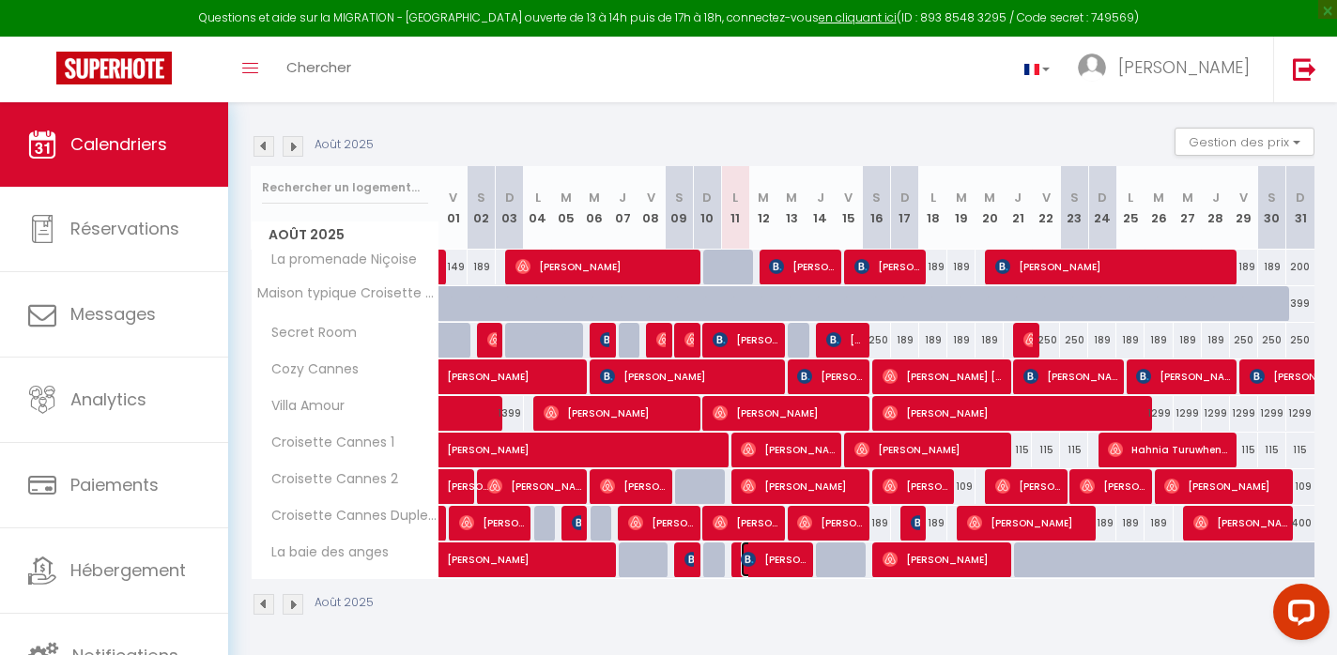
click at [776, 552] on span "[PERSON_NAME]" at bounding box center [774, 560] width 66 height 36
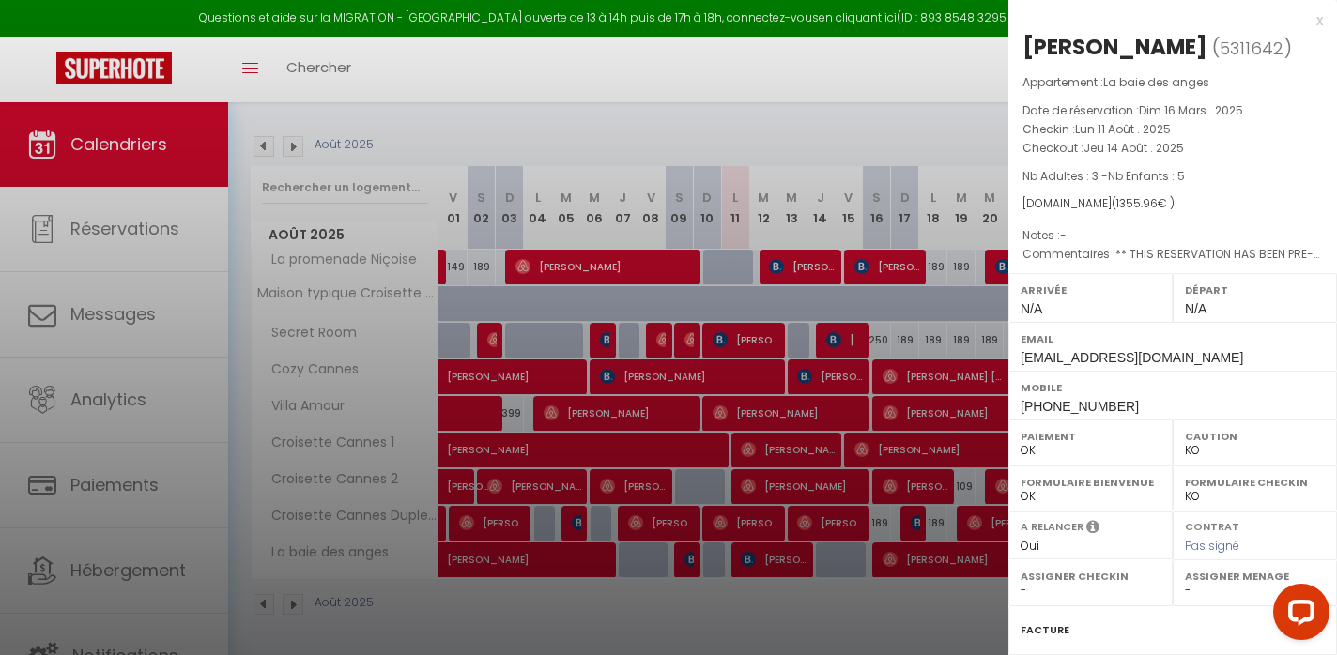
click at [764, 609] on div at bounding box center [668, 327] width 1337 height 655
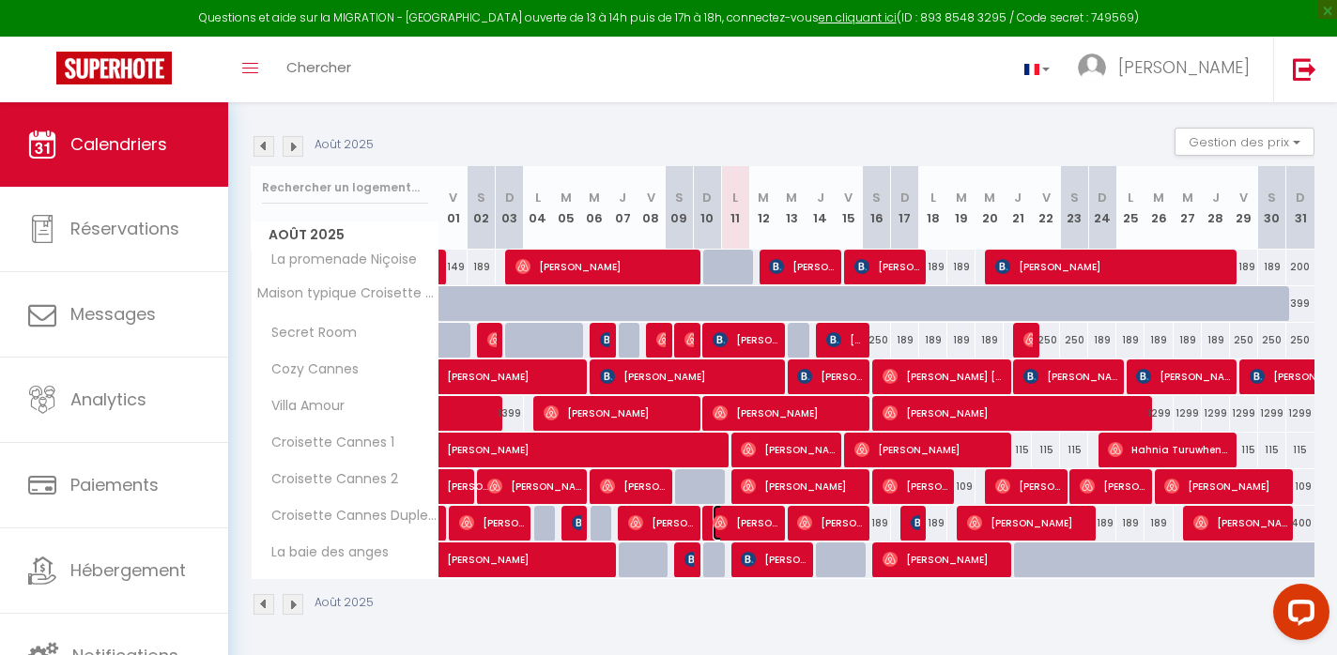
click at [766, 525] on span "[PERSON_NAME]" at bounding box center [746, 523] width 66 height 36
select select "OK"
select select "1"
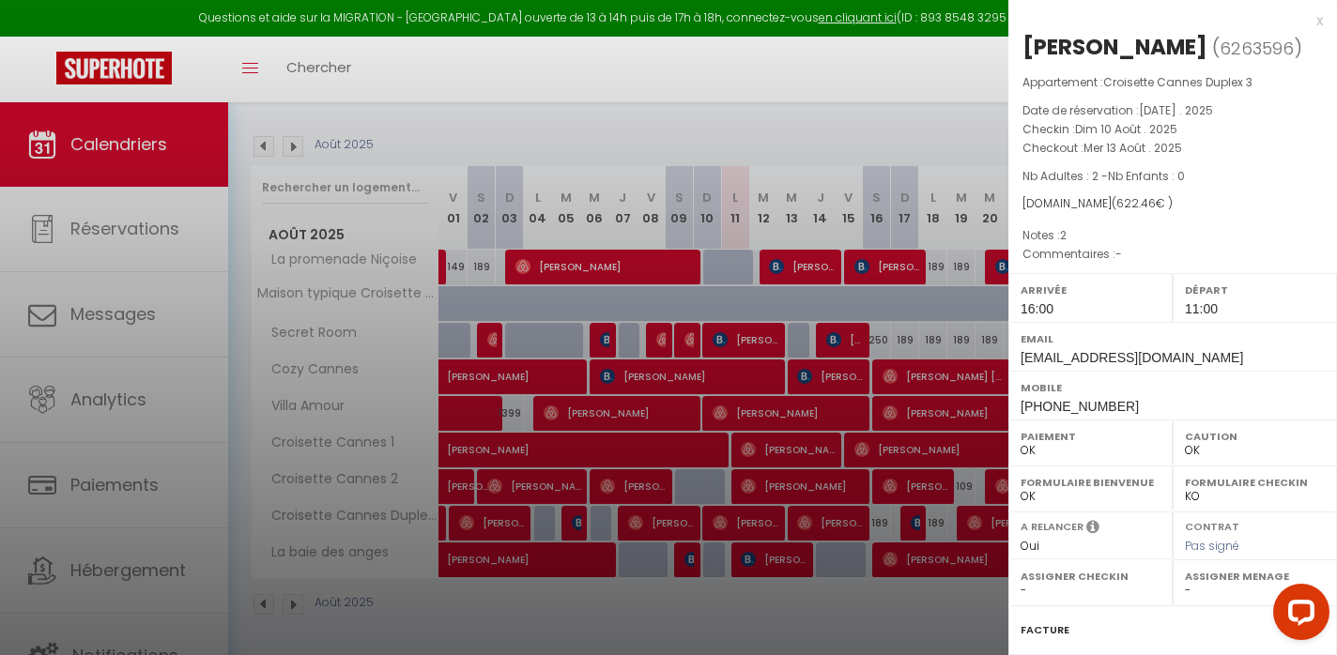
click at [766, 525] on div at bounding box center [668, 327] width 1337 height 655
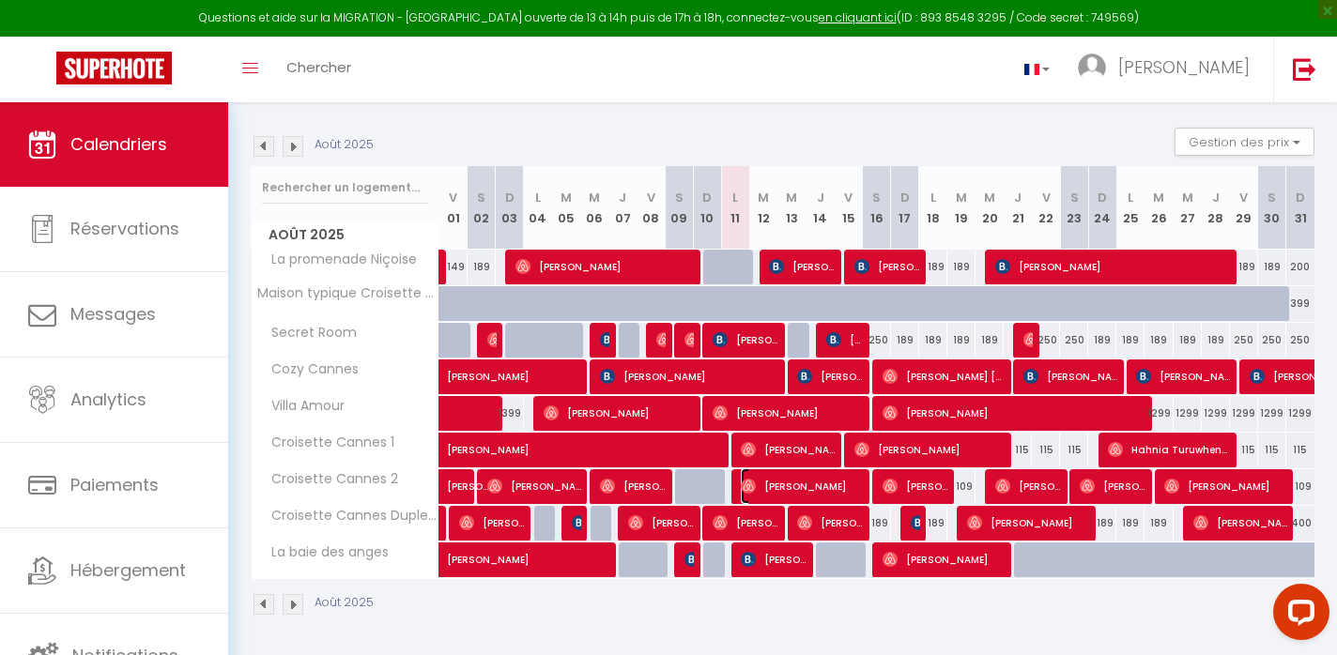
click at [785, 488] on span "[PERSON_NAME]" at bounding box center [802, 487] width 122 height 36
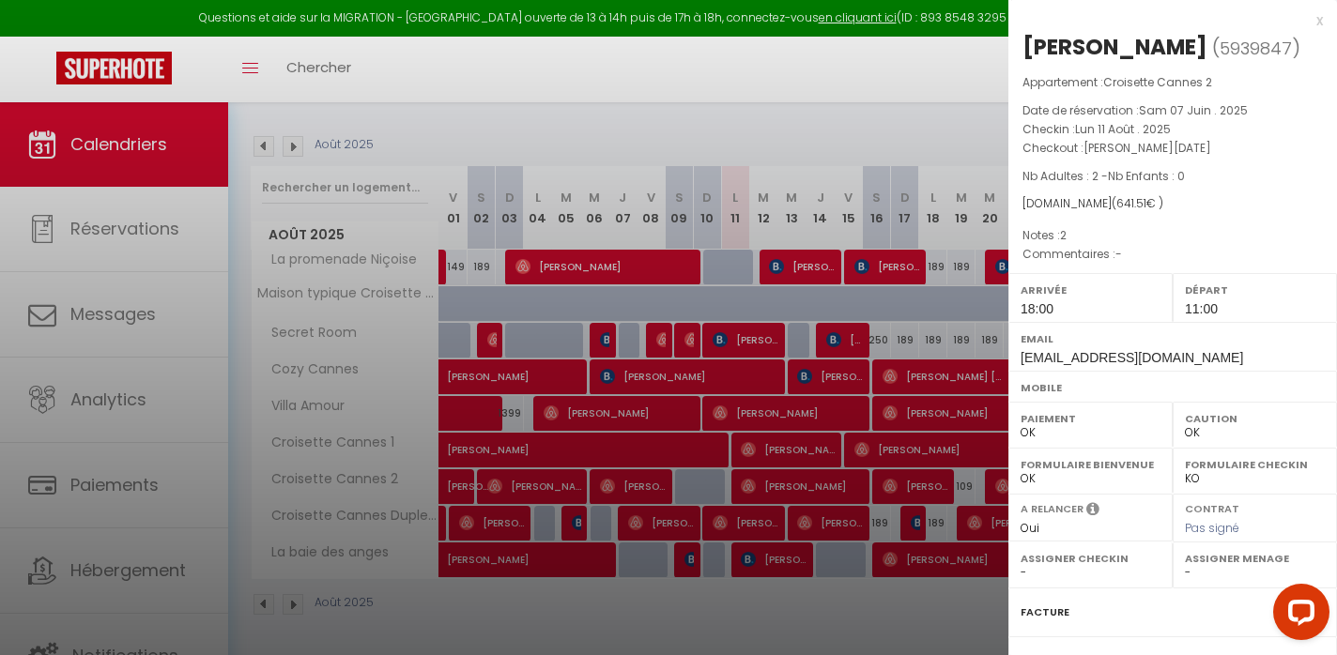
click at [785, 488] on div at bounding box center [668, 327] width 1337 height 655
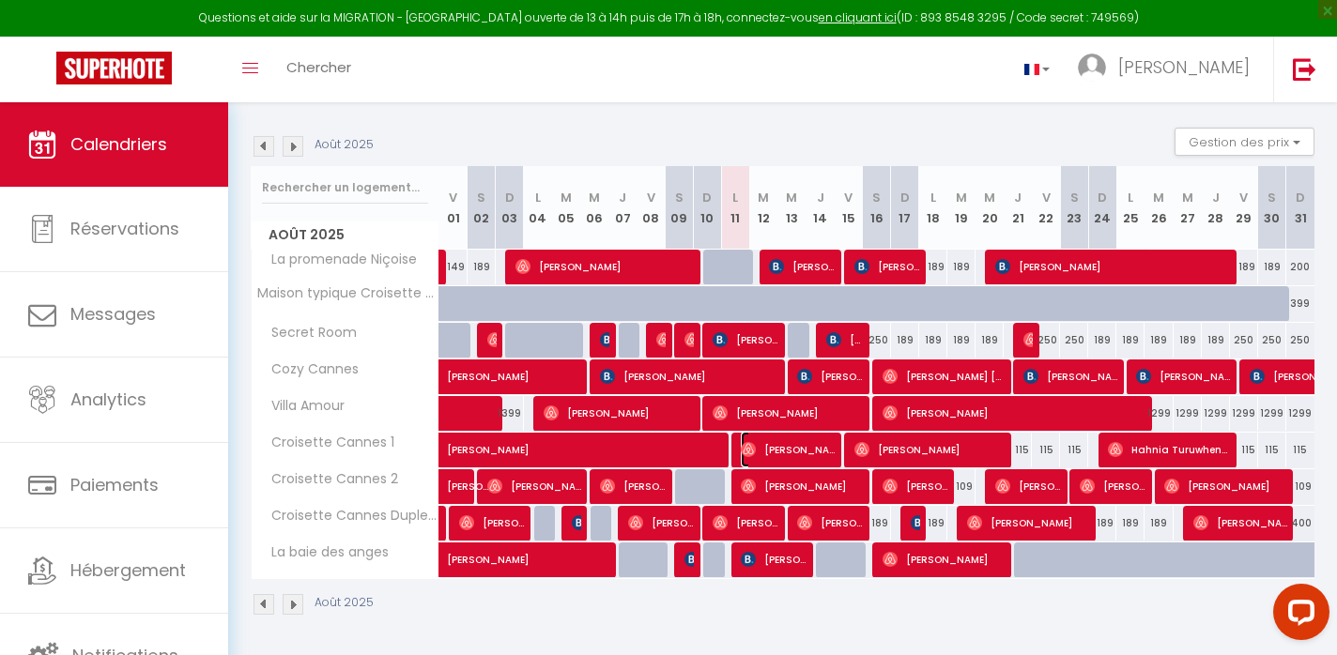
click at [787, 451] on span "[PERSON_NAME]" at bounding box center [788, 450] width 94 height 36
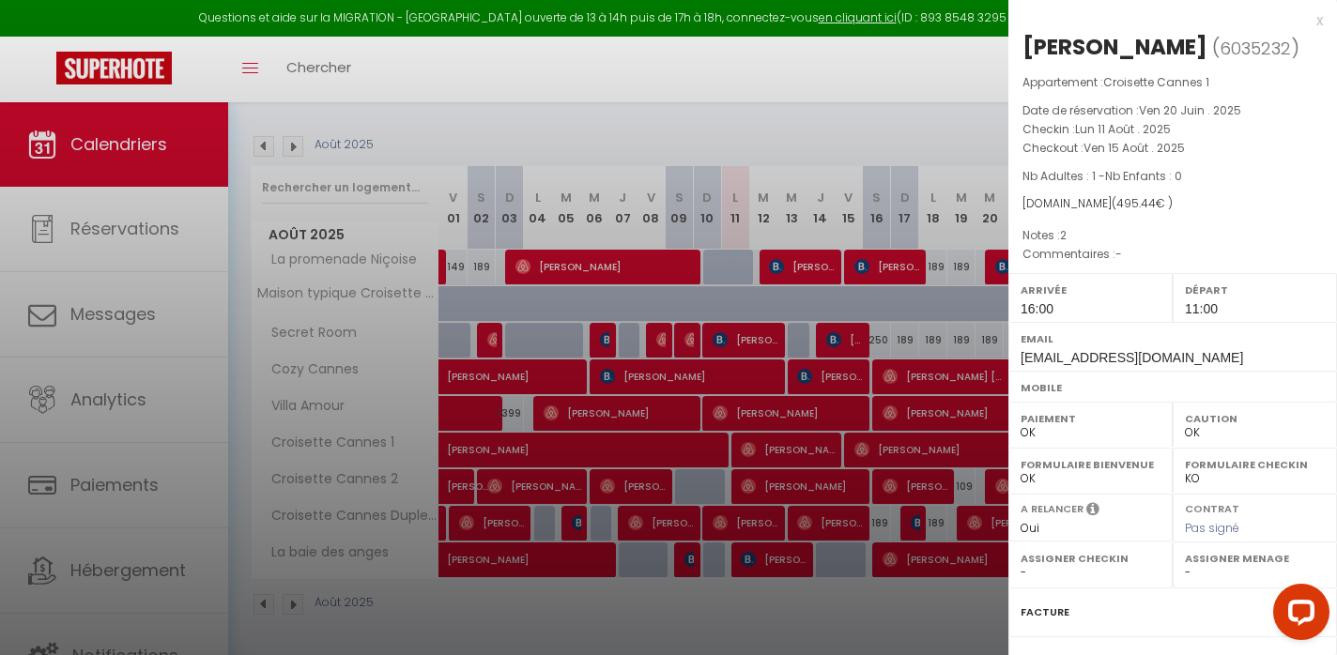
click at [787, 451] on div at bounding box center [668, 327] width 1337 height 655
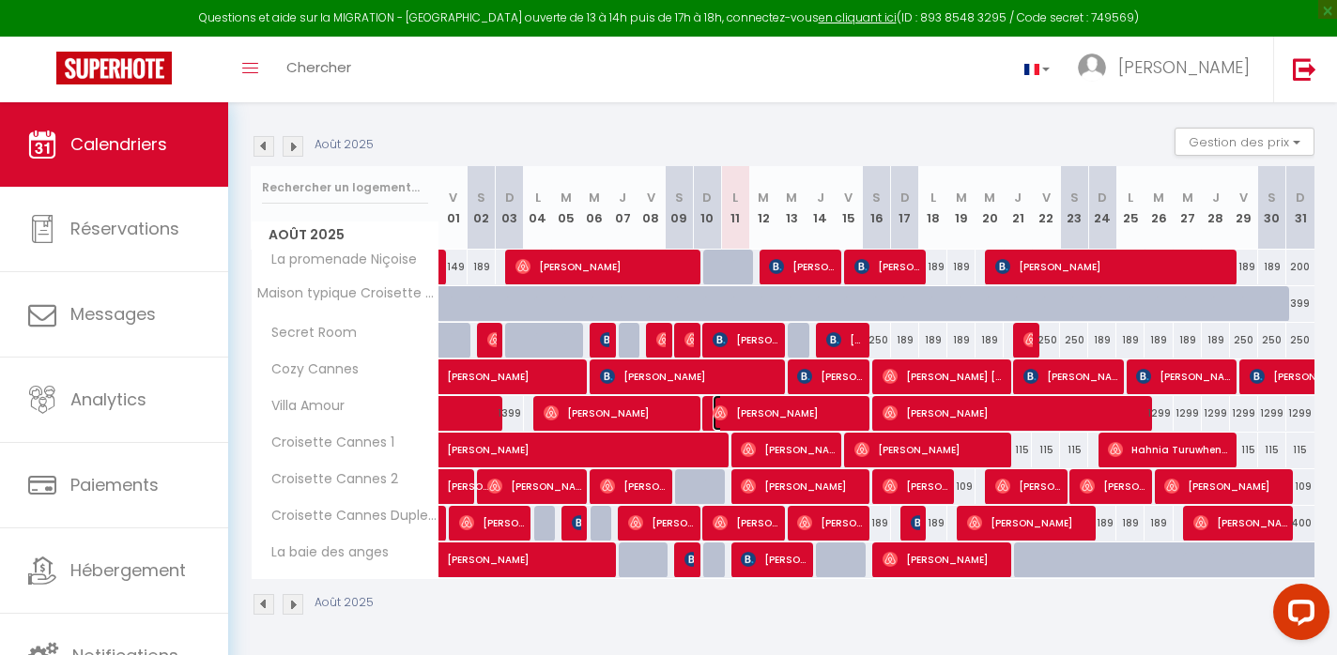
click at [793, 405] on span "[PERSON_NAME]" at bounding box center [788, 413] width 150 height 36
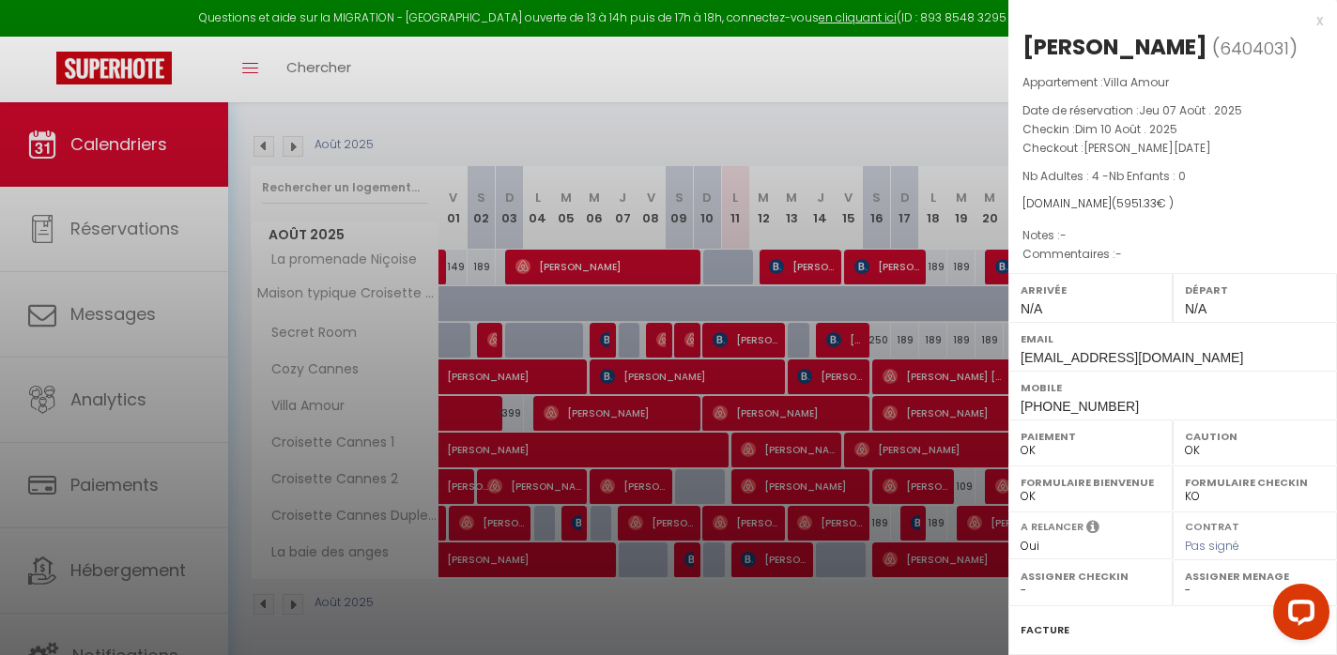
click at [793, 405] on div at bounding box center [668, 327] width 1337 height 655
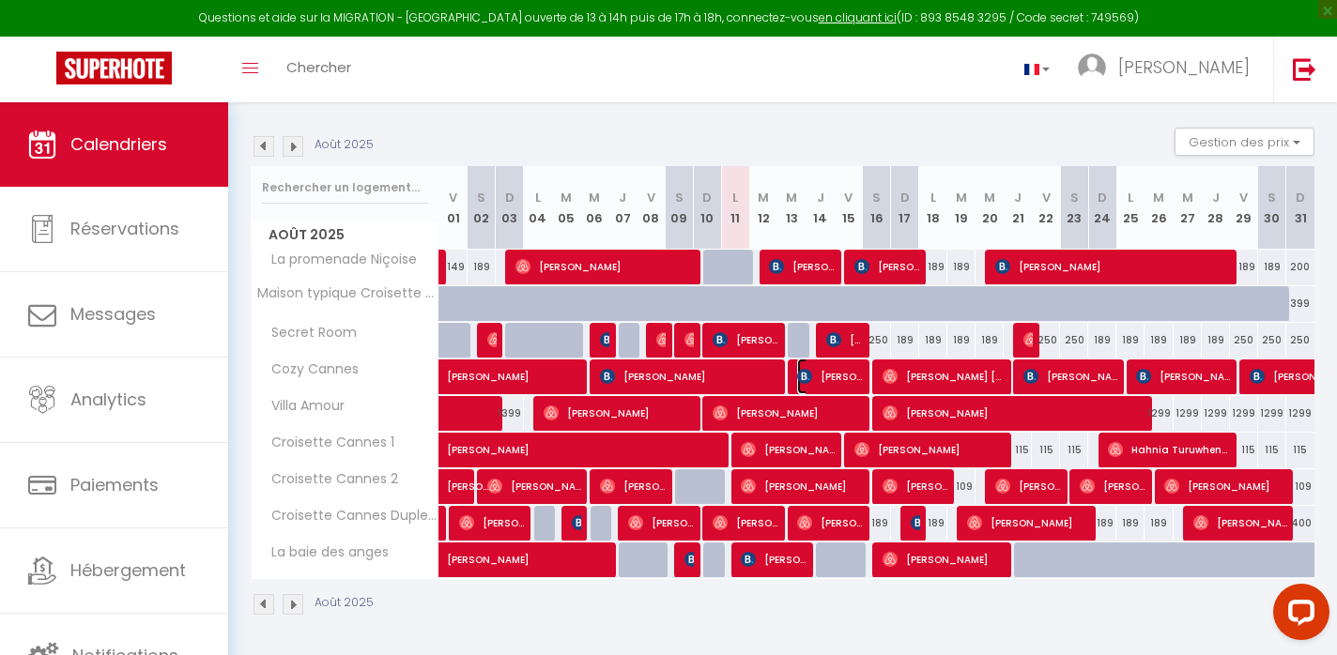
click at [821, 378] on span "[PERSON_NAME]" at bounding box center [830, 377] width 66 height 36
select select "KO"
select select "1"
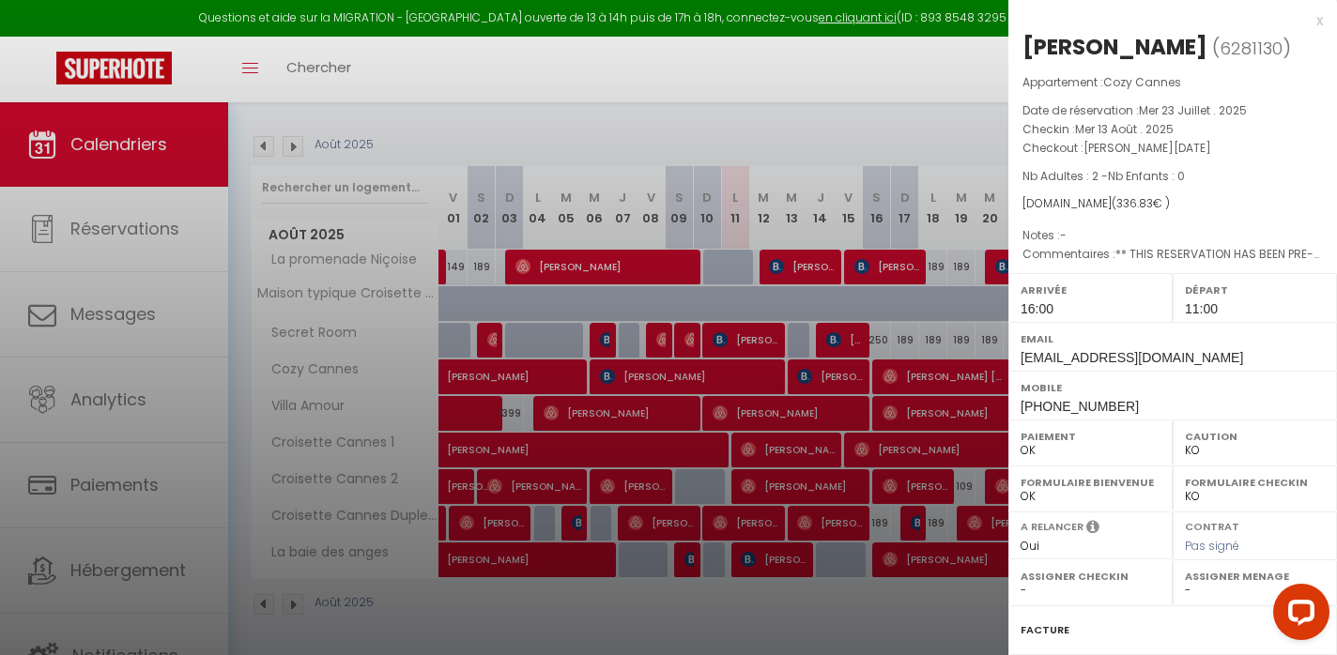
click at [759, 378] on div at bounding box center [668, 327] width 1337 height 655
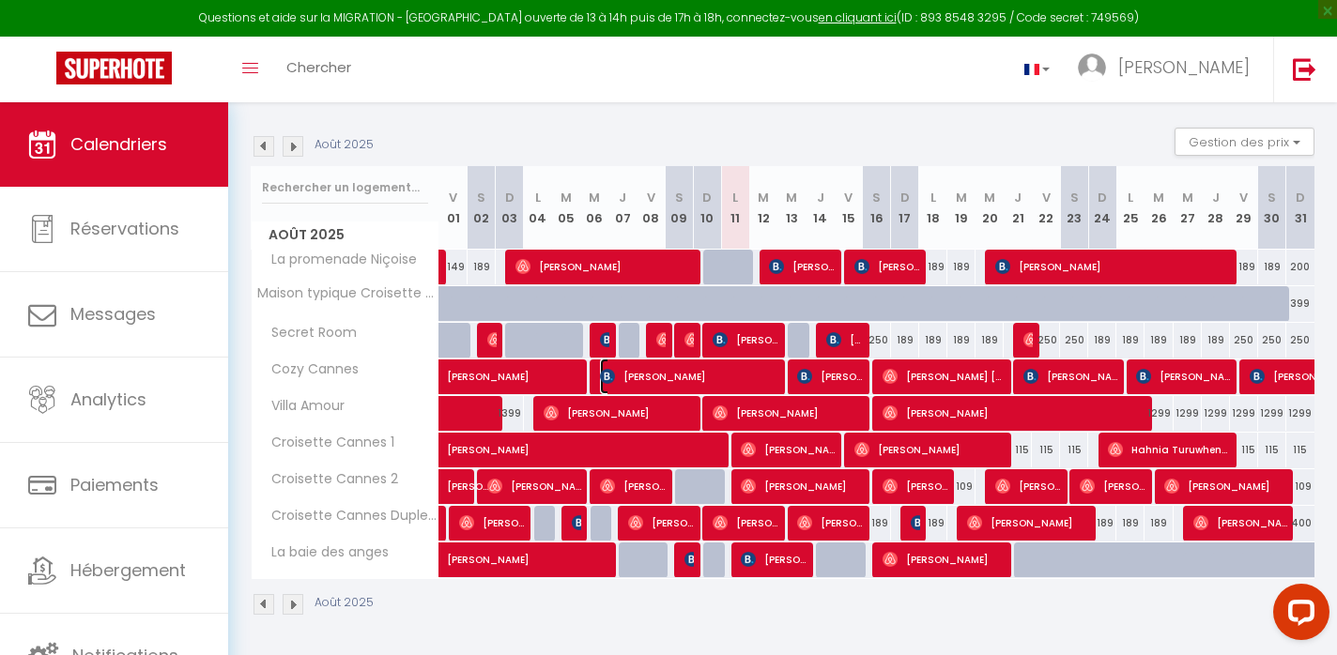
click at [759, 378] on span "[PERSON_NAME]" at bounding box center [689, 377] width 178 height 36
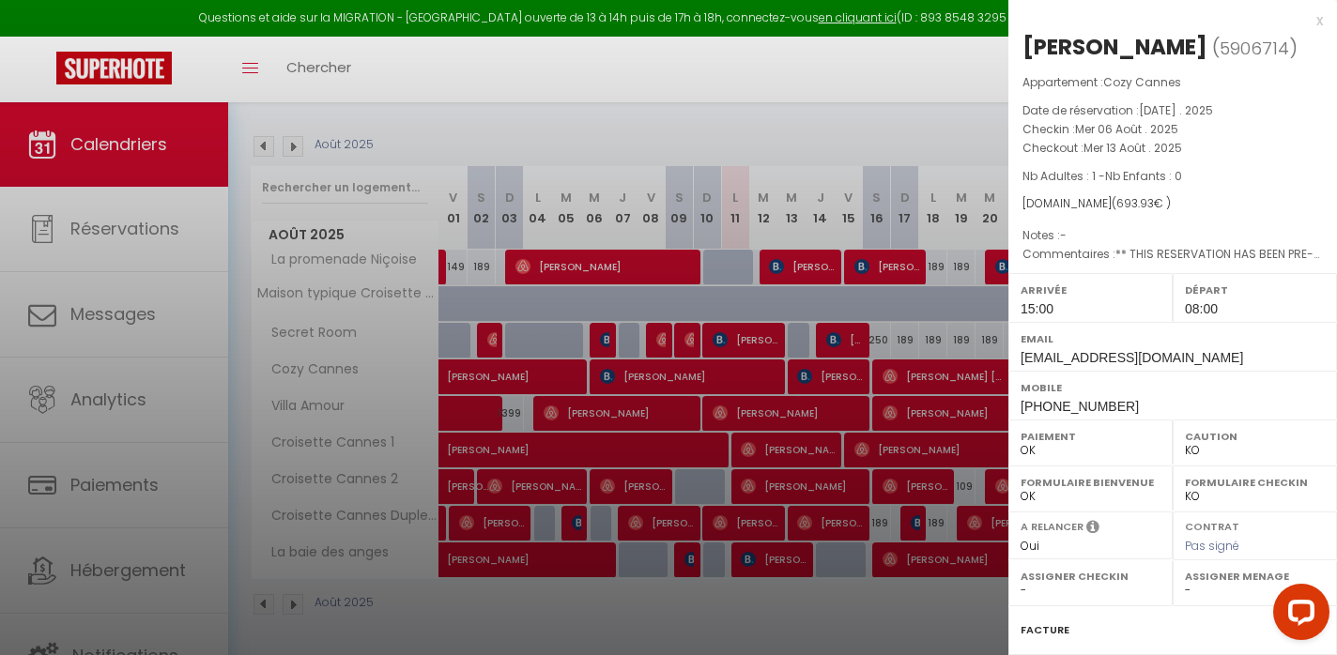
click at [716, 111] on div at bounding box center [668, 327] width 1337 height 655
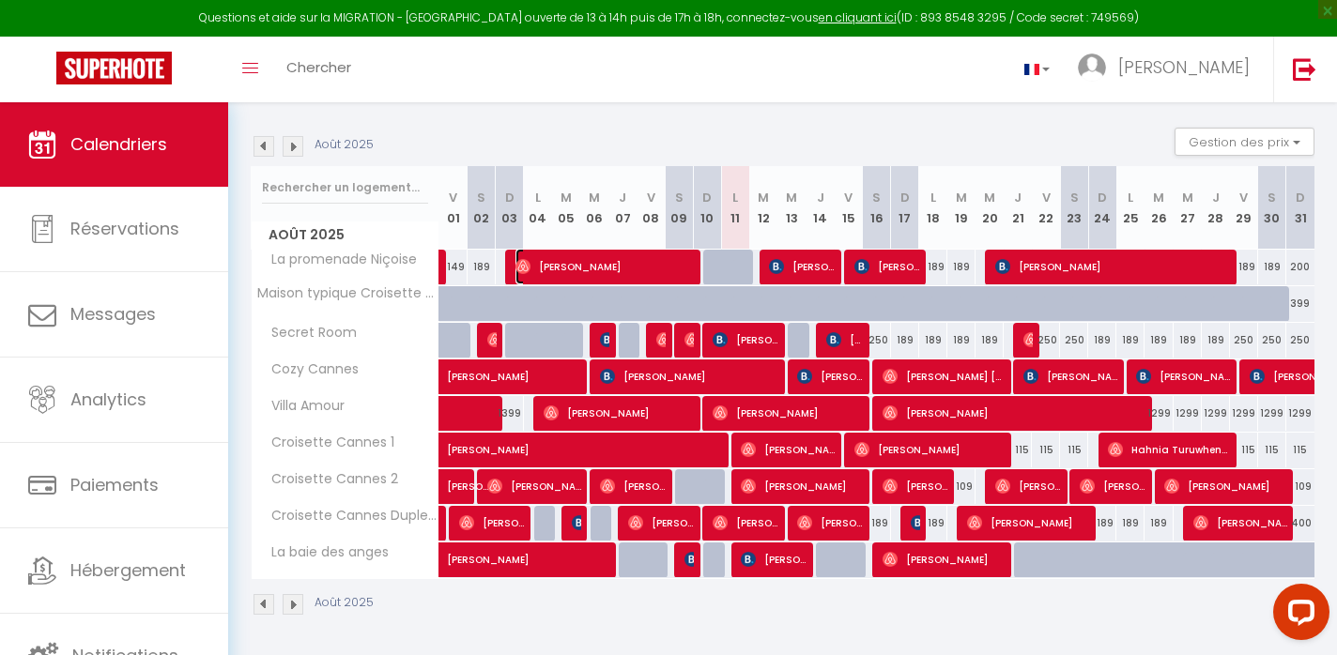
click at [666, 270] on span "[PERSON_NAME]" at bounding box center [605, 267] width 178 height 36
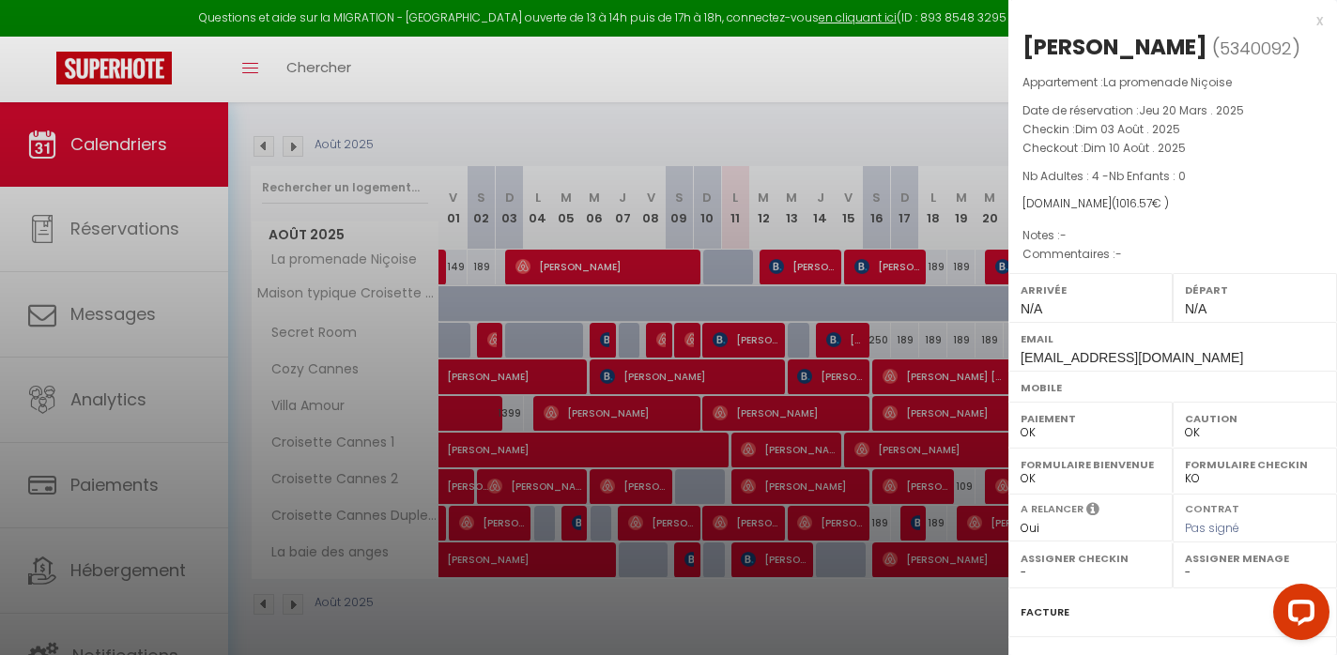
click at [666, 270] on div at bounding box center [668, 327] width 1337 height 655
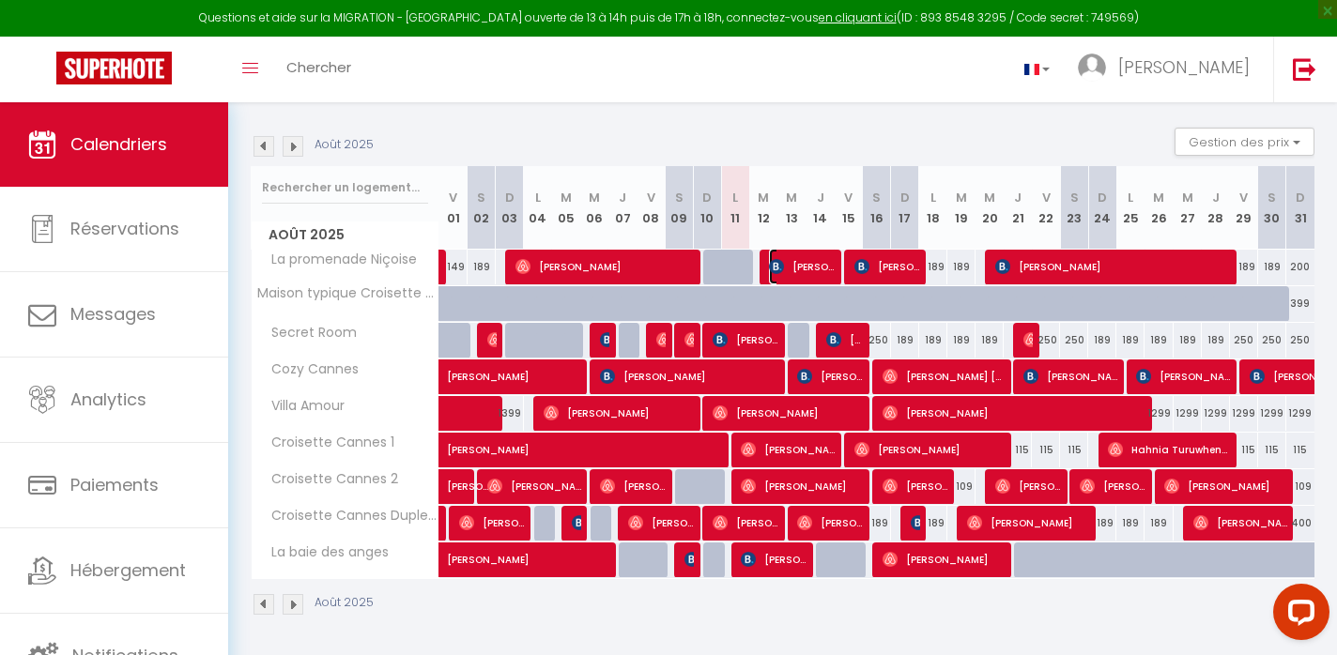
click at [785, 267] on span "[PERSON_NAME]" at bounding box center [802, 267] width 66 height 36
select select "KO"
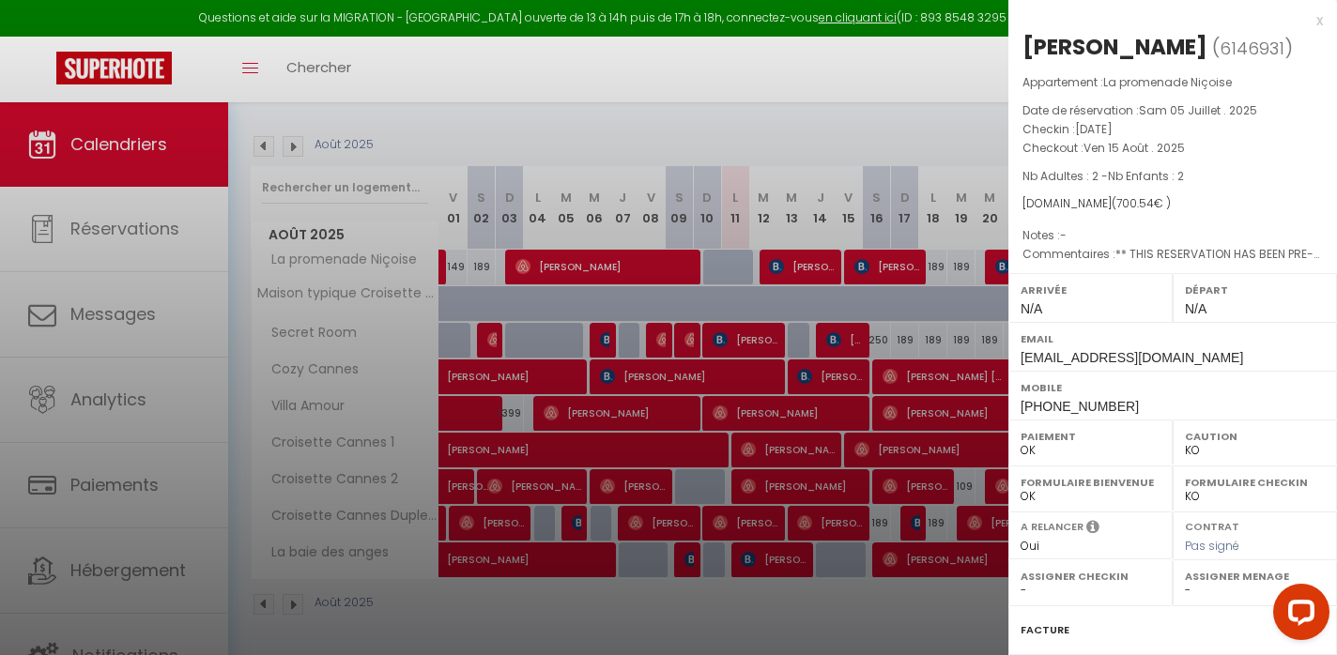
click at [785, 267] on div at bounding box center [668, 327] width 1337 height 655
